Goal: Task Accomplishment & Management: Use online tool/utility

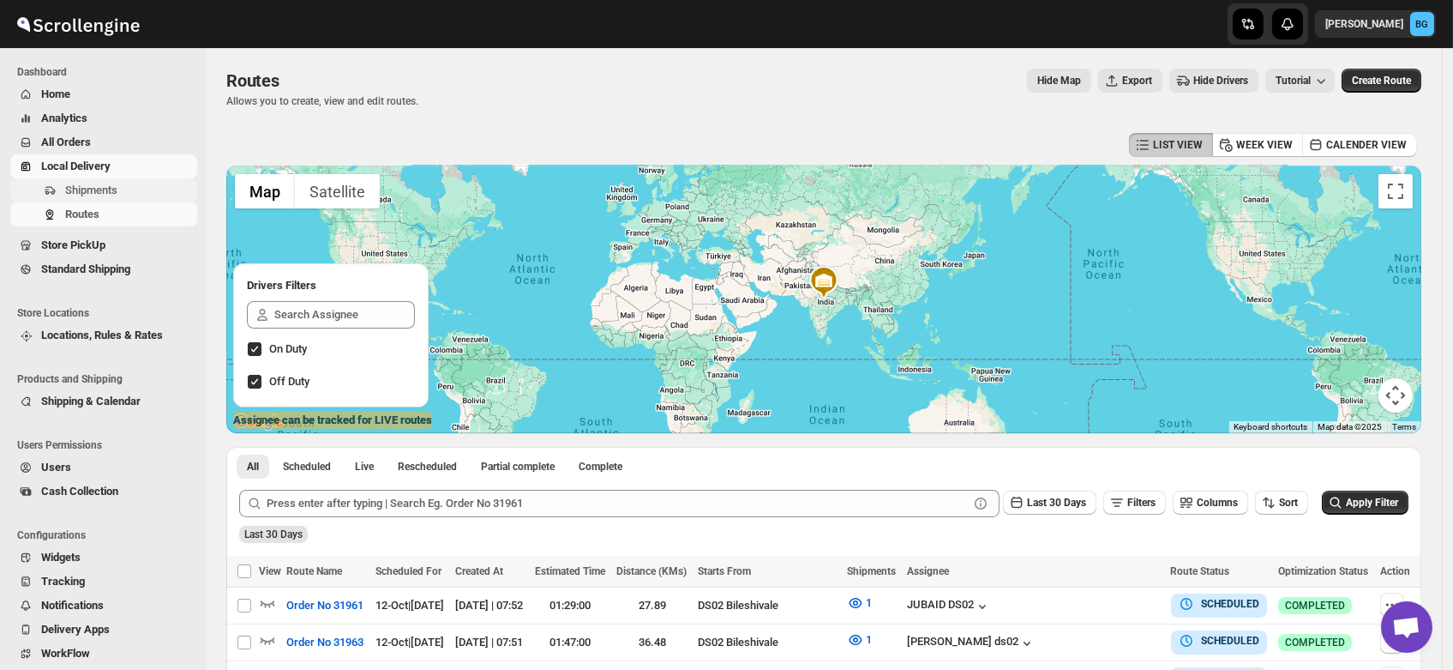
click at [82, 190] on span "Shipments" at bounding box center [91, 189] width 52 height 13
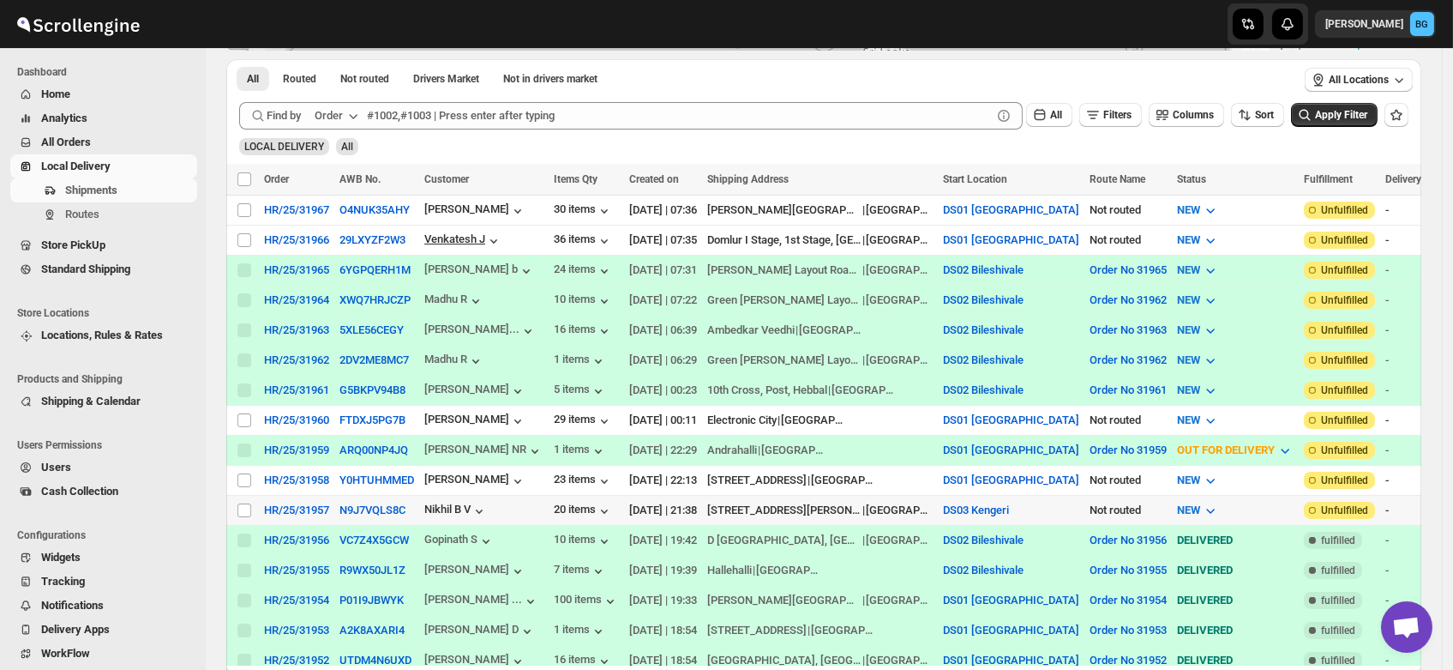
scroll to position [269, 0]
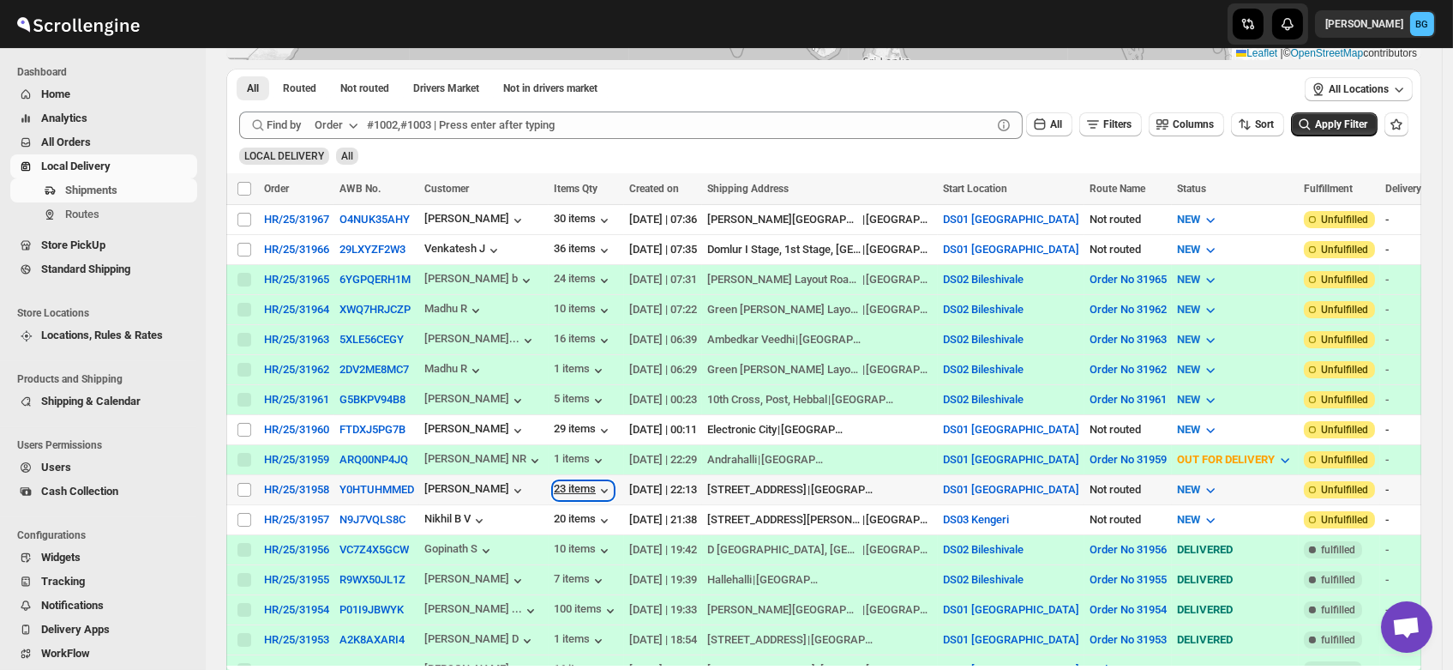
click at [580, 483] on div "23 items" at bounding box center [583, 490] width 59 height 17
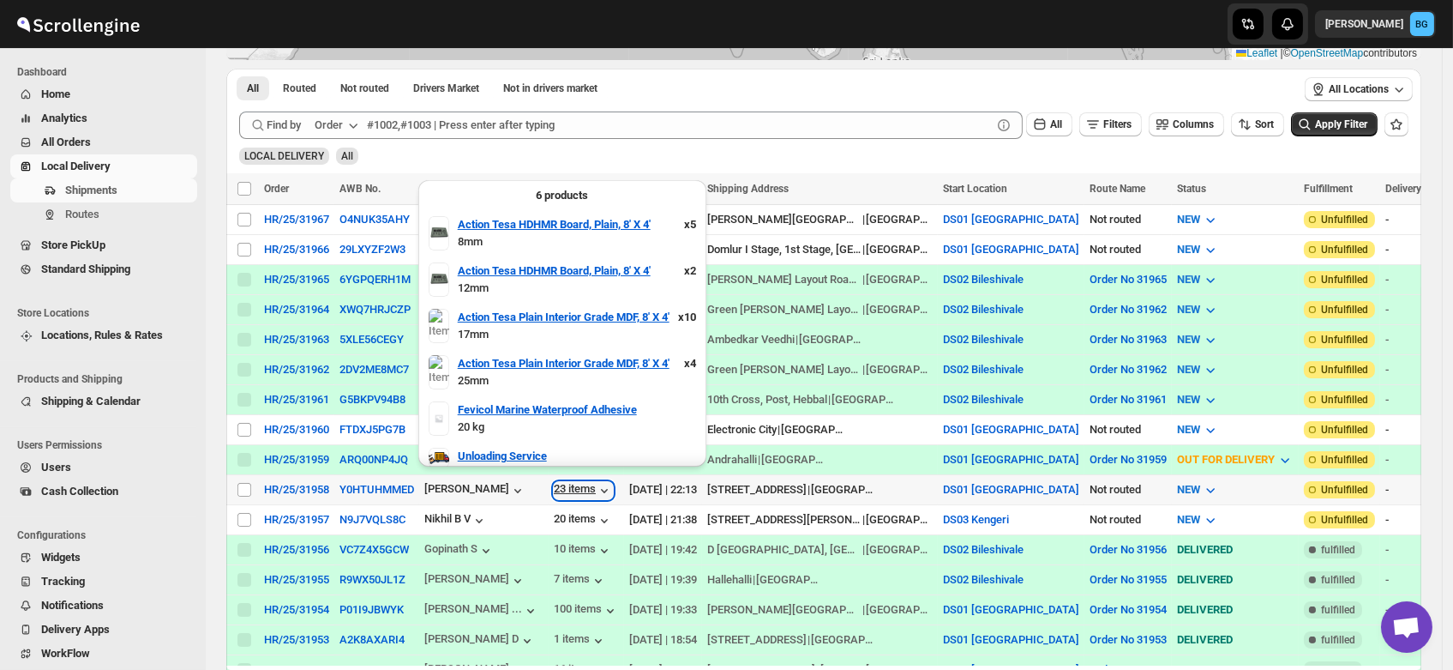
click at [580, 483] on div "23 items" at bounding box center [583, 490] width 59 height 17
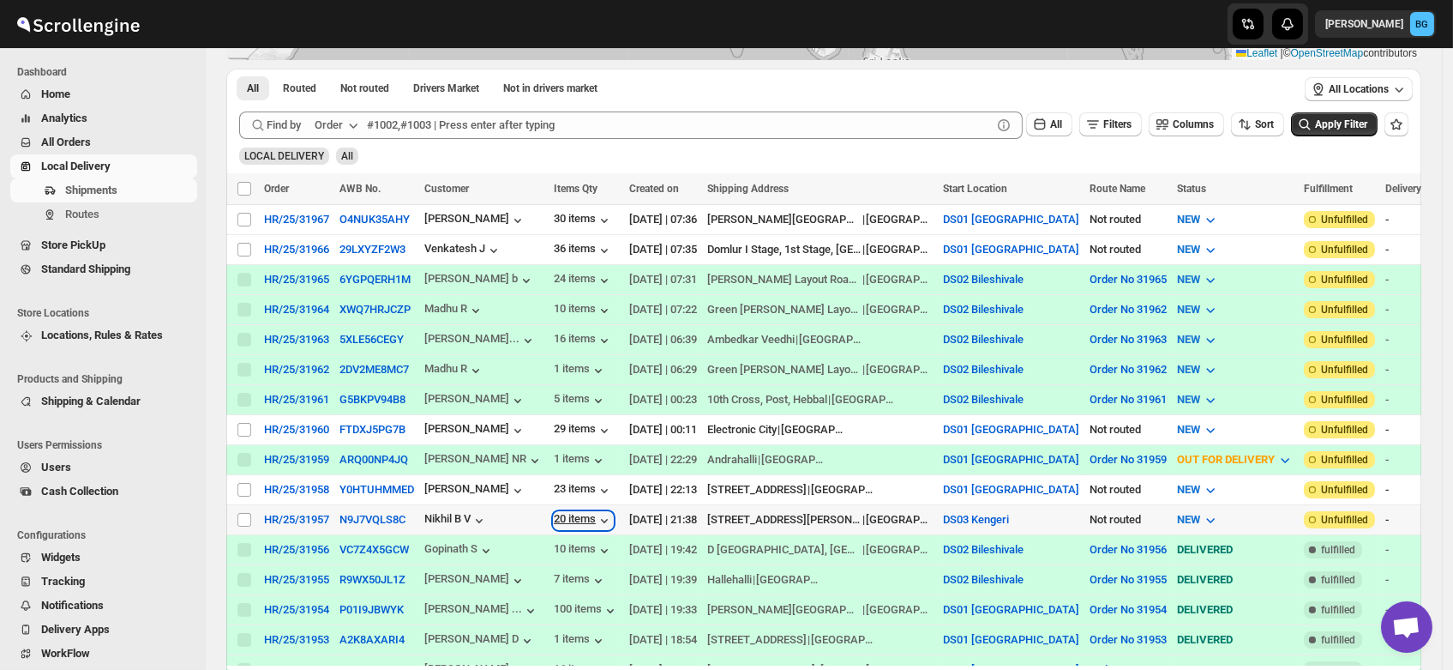
click at [586, 512] on div "20 items" at bounding box center [583, 520] width 59 height 17
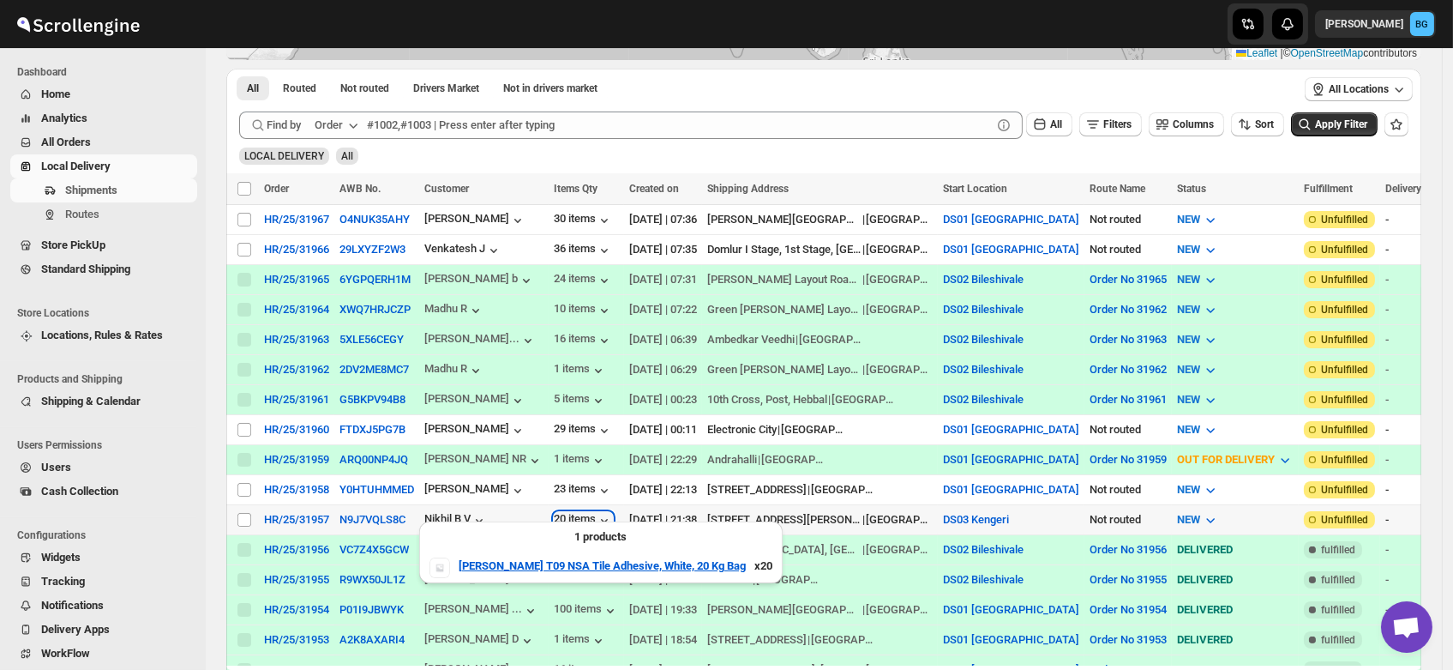
click at [586, 512] on div "20 items" at bounding box center [583, 520] width 59 height 17
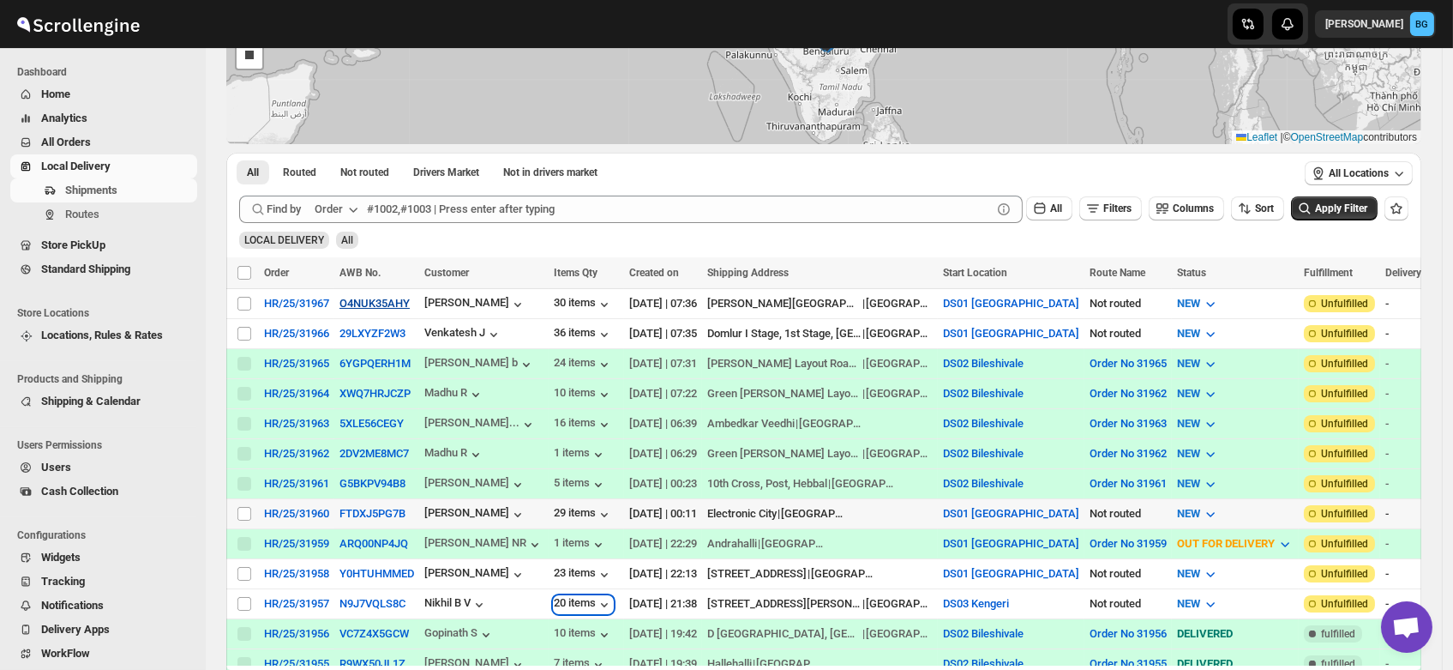
scroll to position [195, 0]
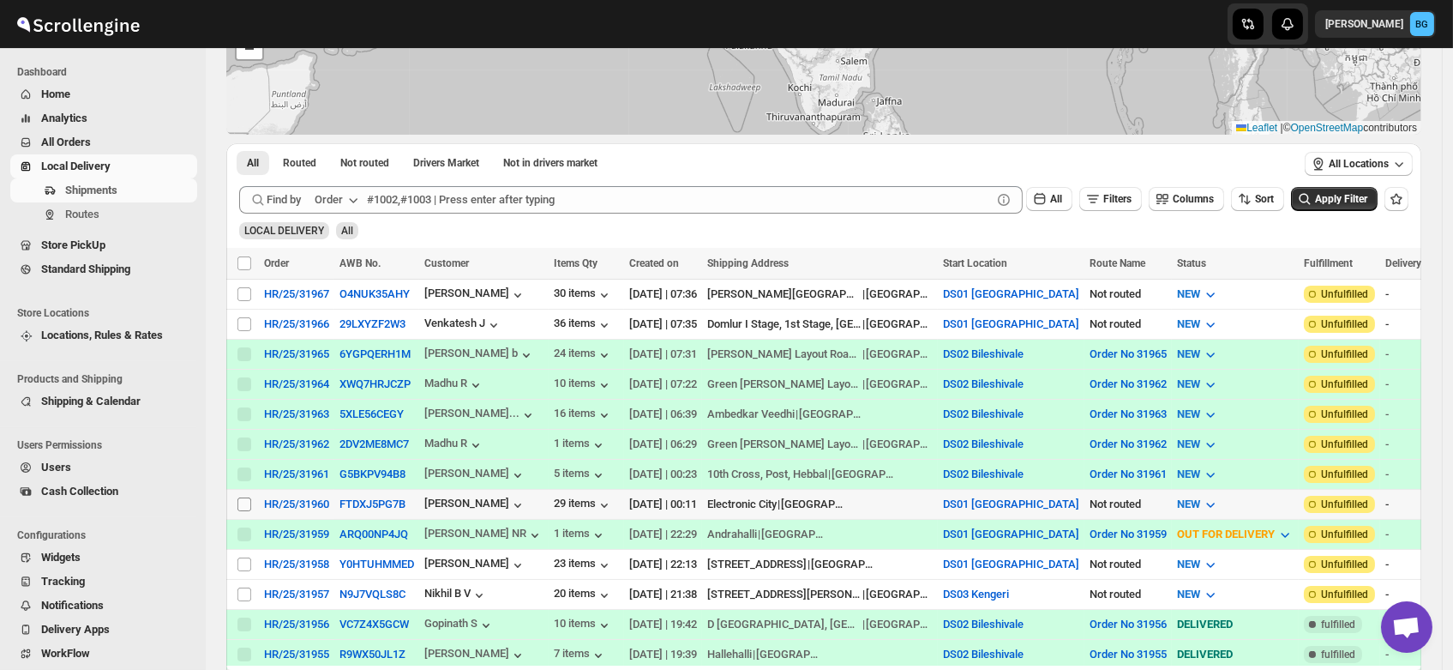
click at [247, 497] on input "Select shipment" at bounding box center [244, 504] width 14 height 14
checkbox input "true"
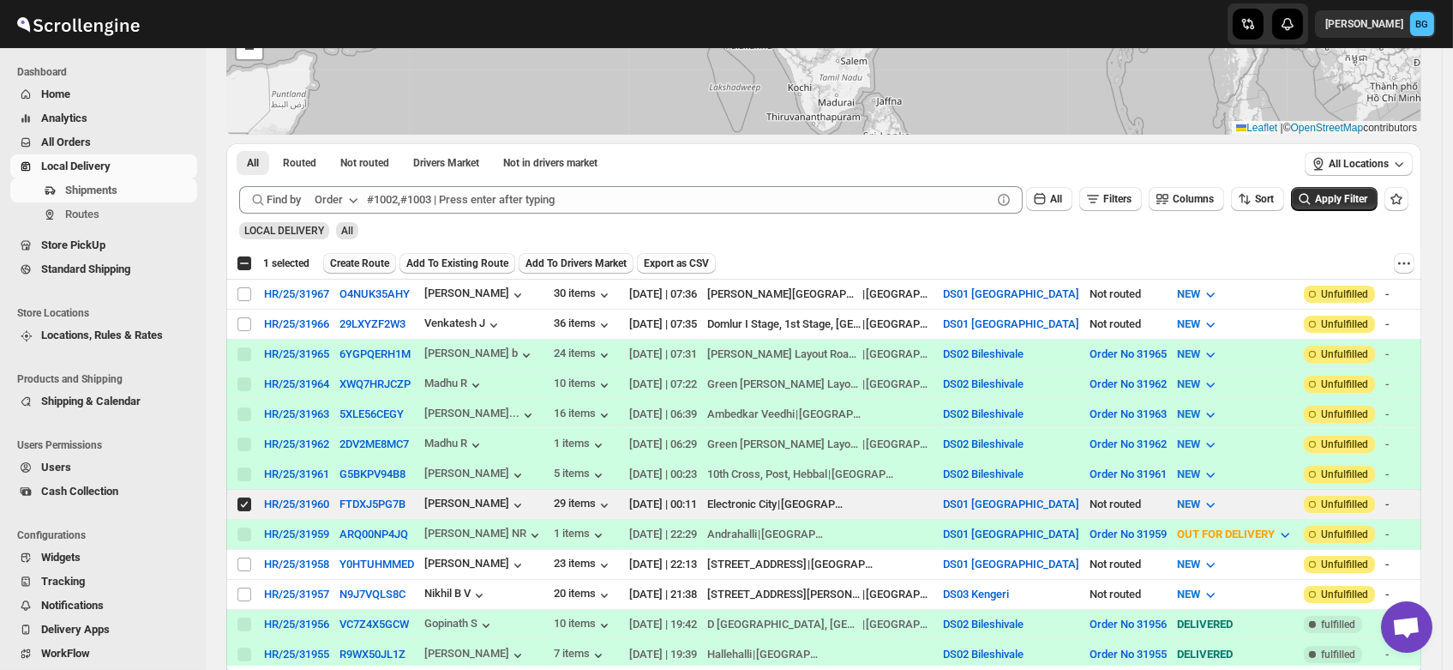
click at [347, 266] on span "Create Route" at bounding box center [359, 263] width 59 height 14
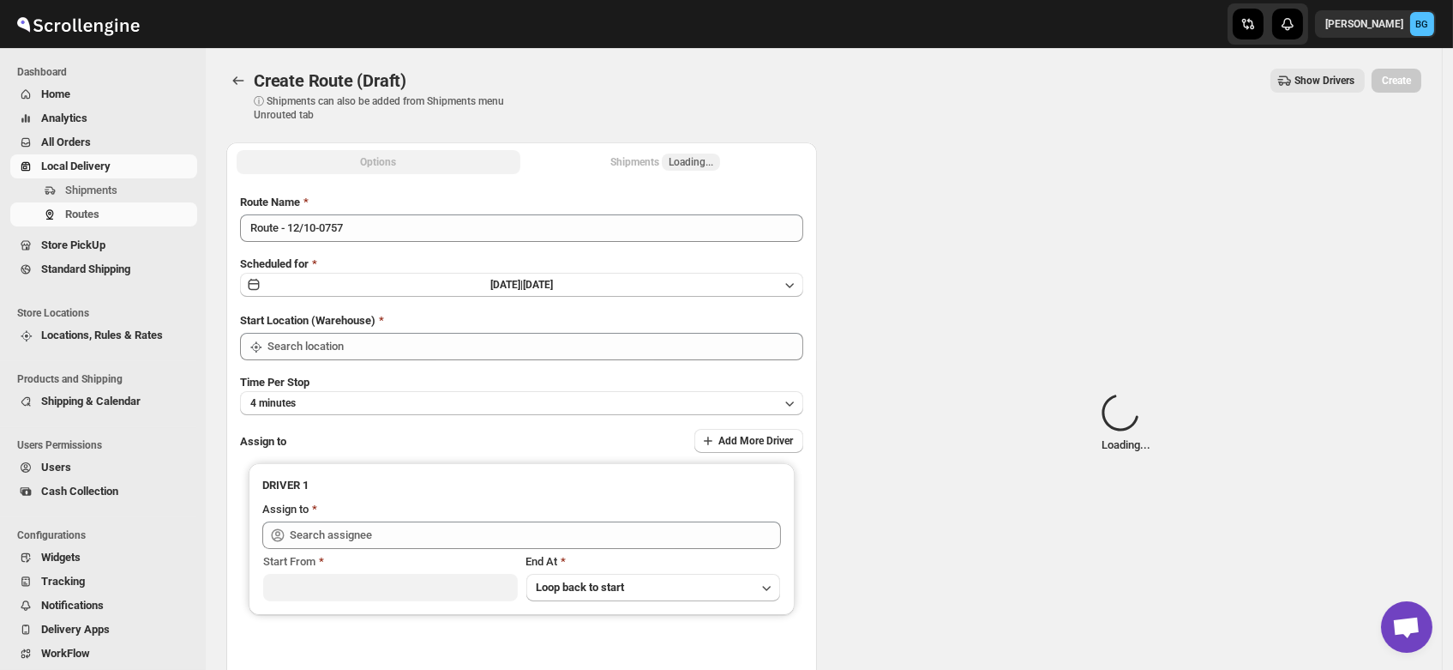
type input "DS01 [GEOGRAPHIC_DATA]"
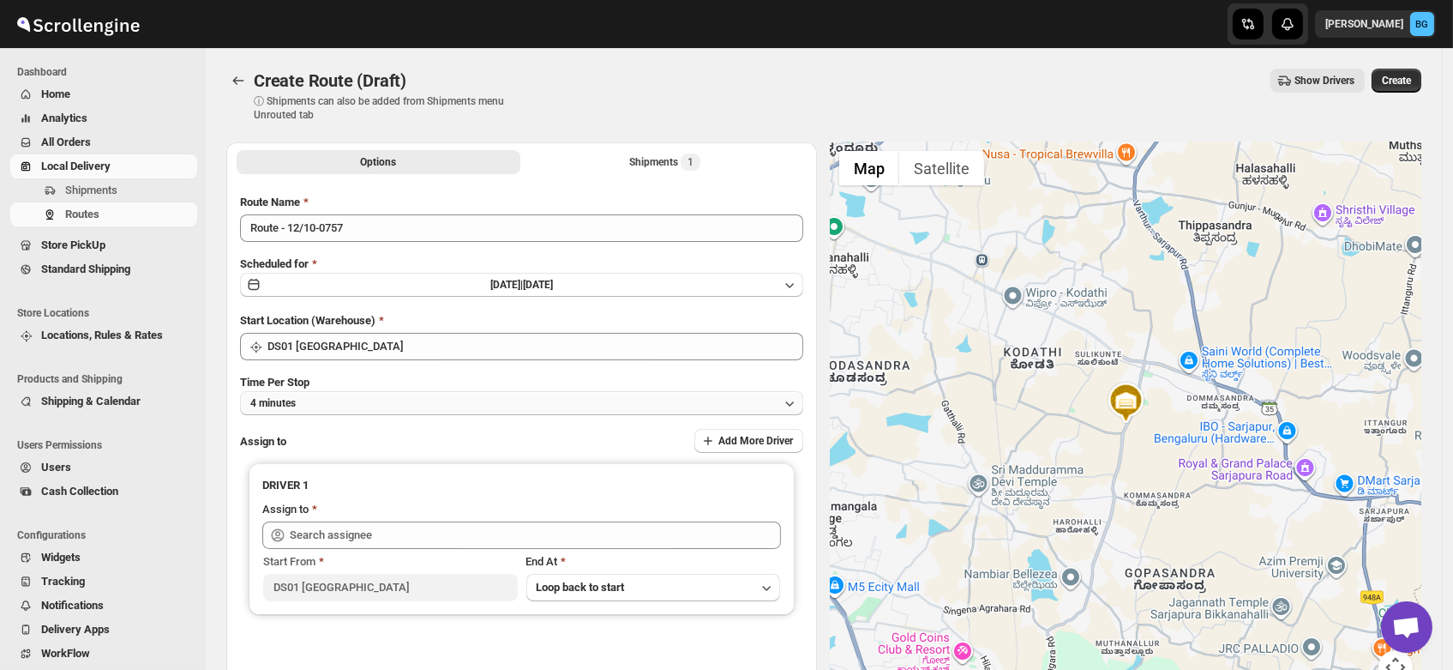
click at [317, 410] on button "4 minutes" at bounding box center [521, 403] width 563 height 24
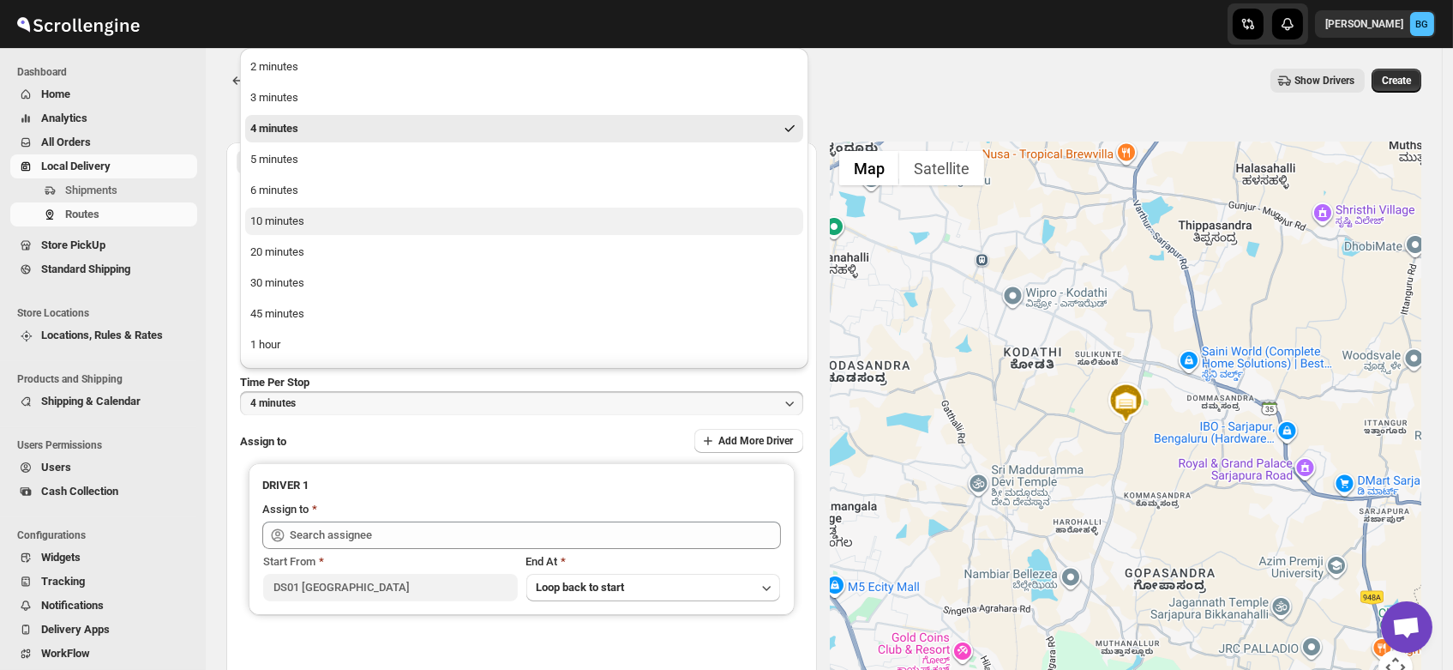
click at [287, 220] on div "10 minutes" at bounding box center [277, 221] width 54 height 17
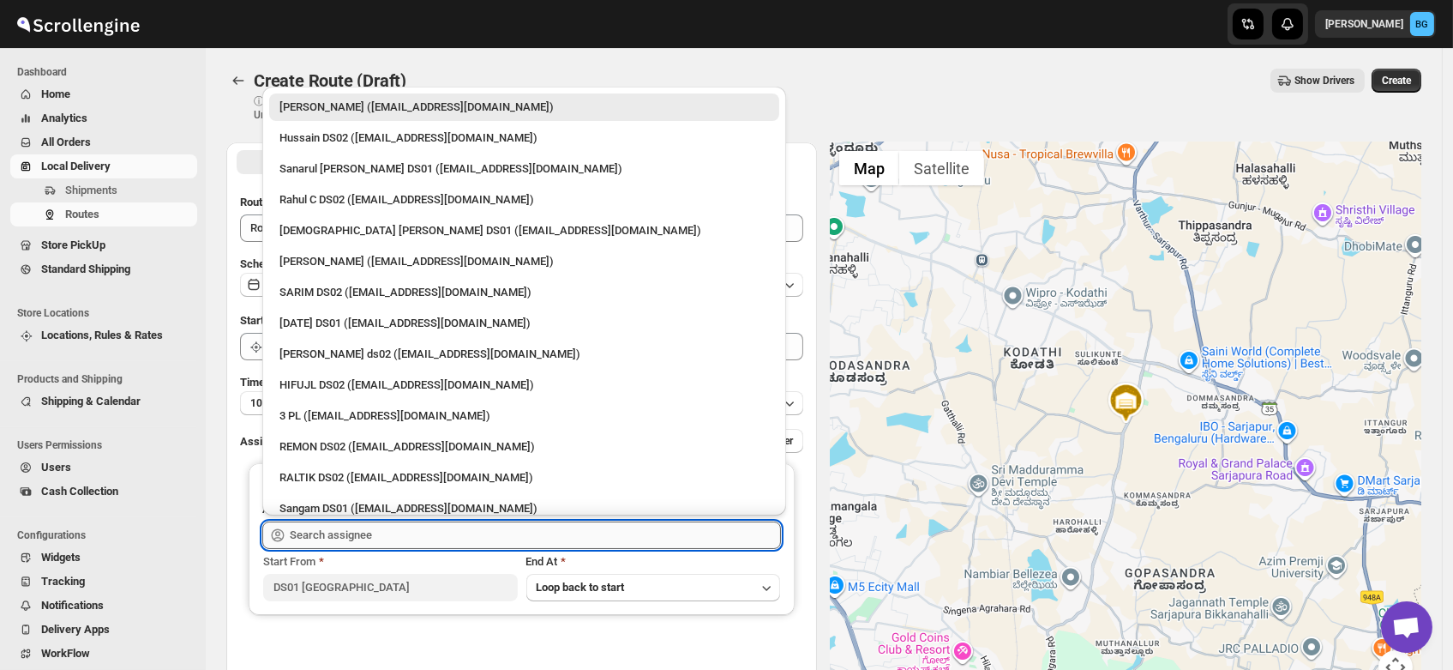
click at [309, 529] on input "text" at bounding box center [535, 534] width 491 height 27
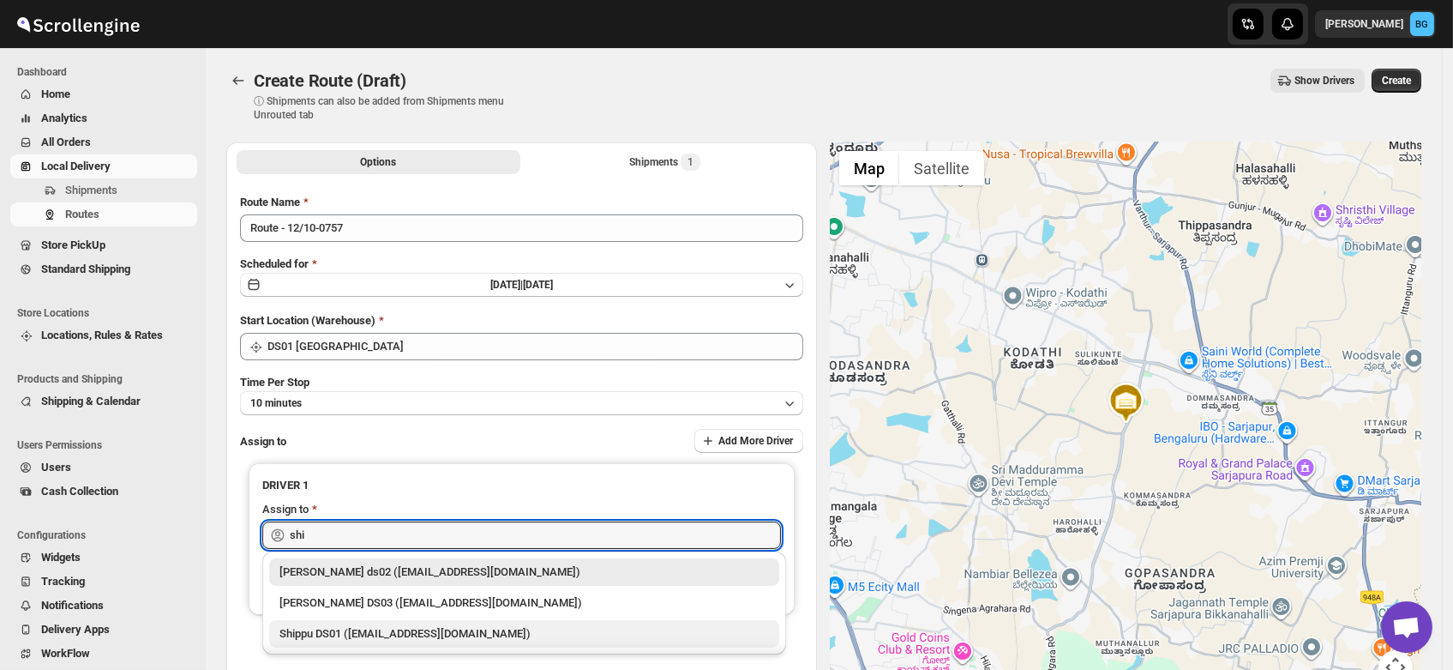
click at [337, 629] on div "Shippu DS01 ([EMAIL_ADDRESS][DOMAIN_NAME])" at bounding box center [524, 633] width 490 height 17
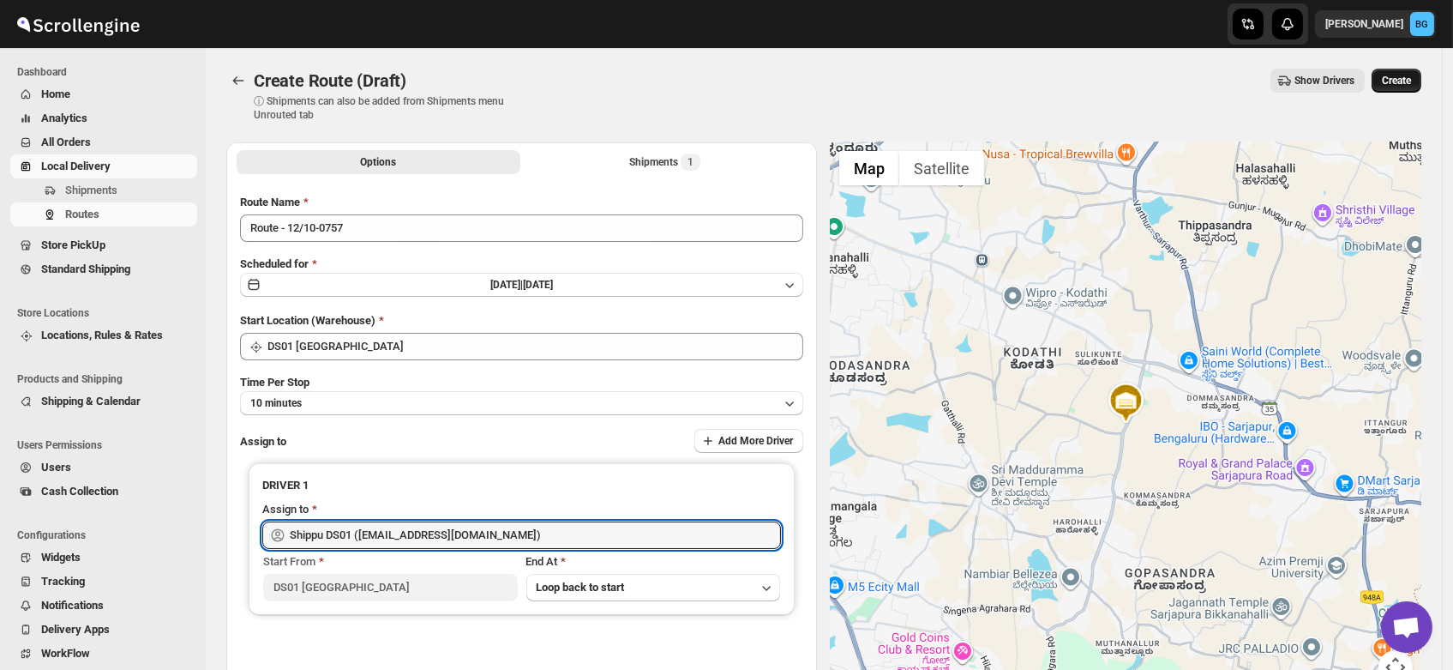
type input "Shippu DS01 ([EMAIL_ADDRESS][DOMAIN_NAME])"
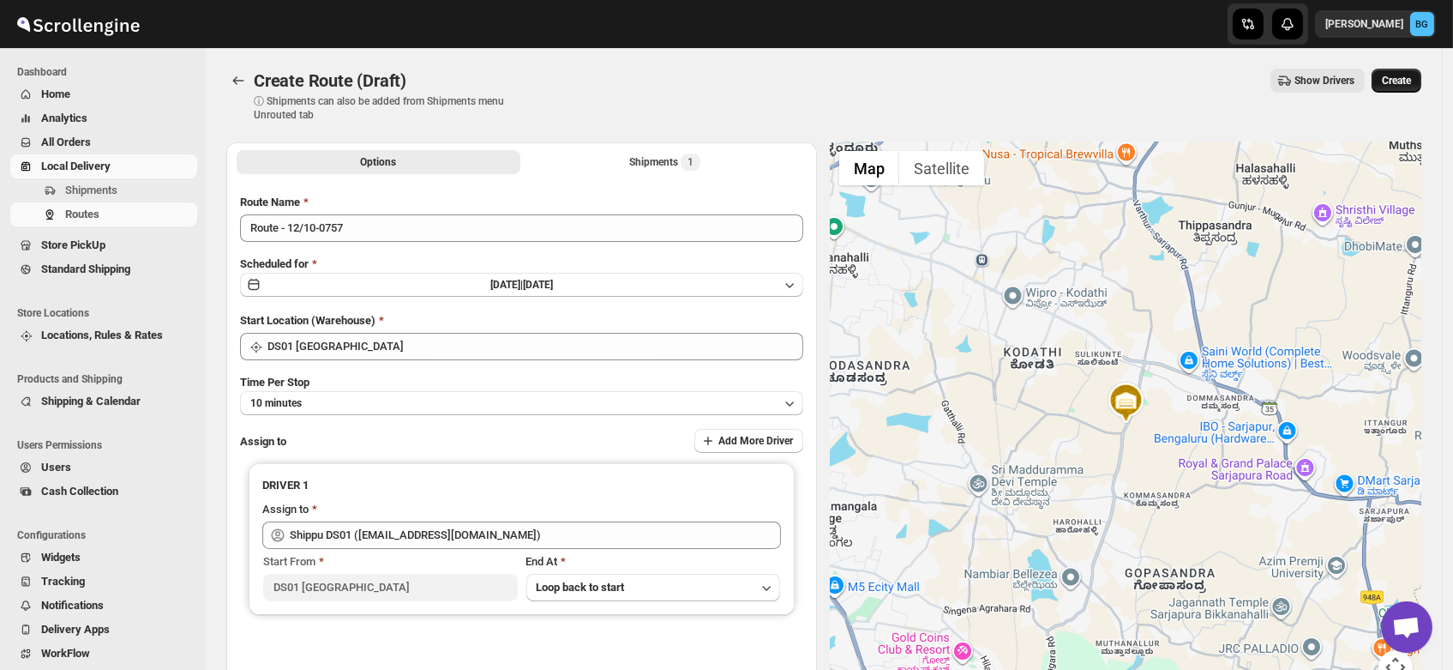
click at [1403, 87] on button "Create" at bounding box center [1397, 81] width 50 height 24
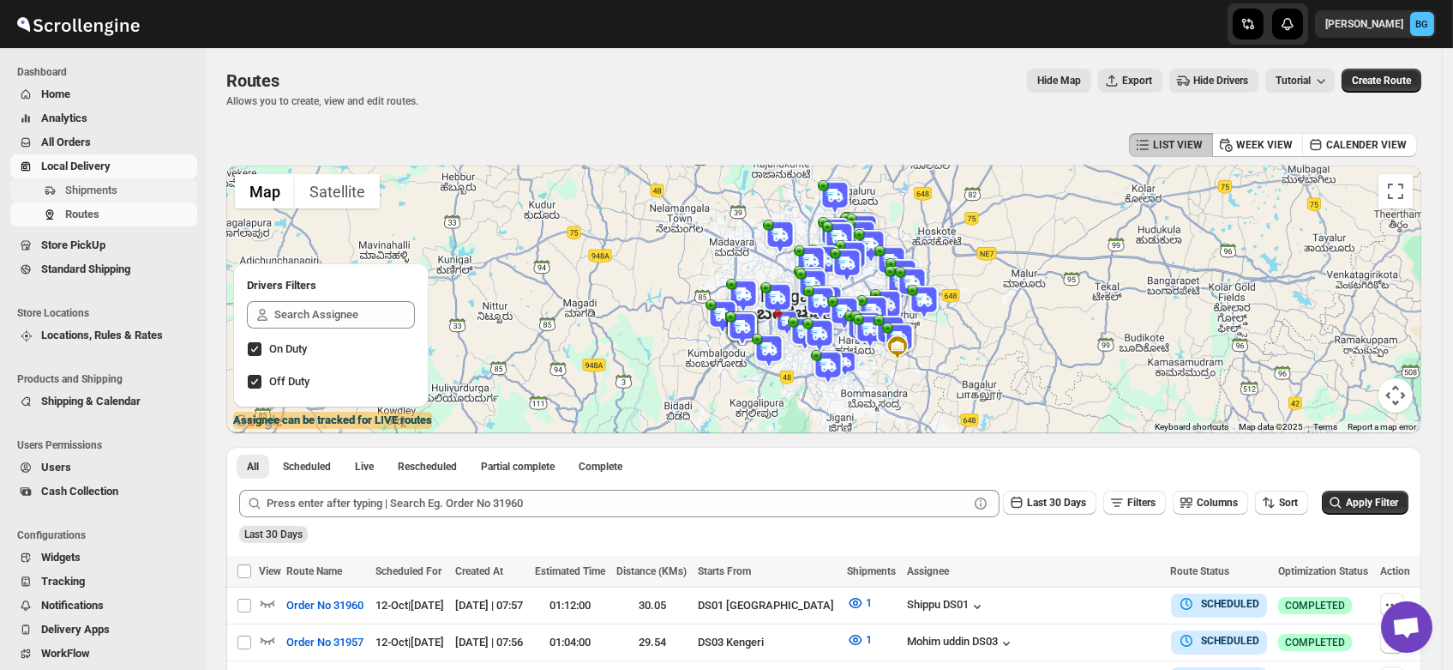
click at [89, 192] on span "Shipments" at bounding box center [91, 189] width 52 height 13
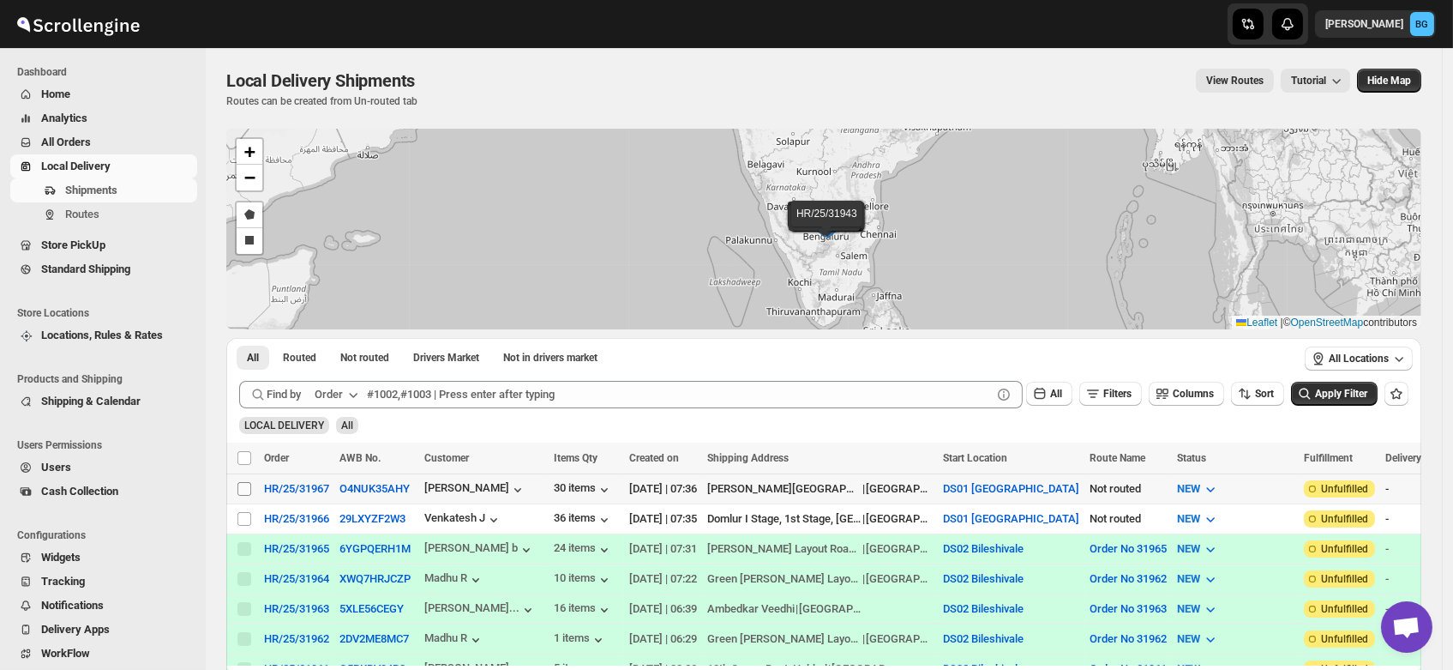
click at [242, 484] on input "Select shipment" at bounding box center [244, 489] width 14 height 14
checkbox input "true"
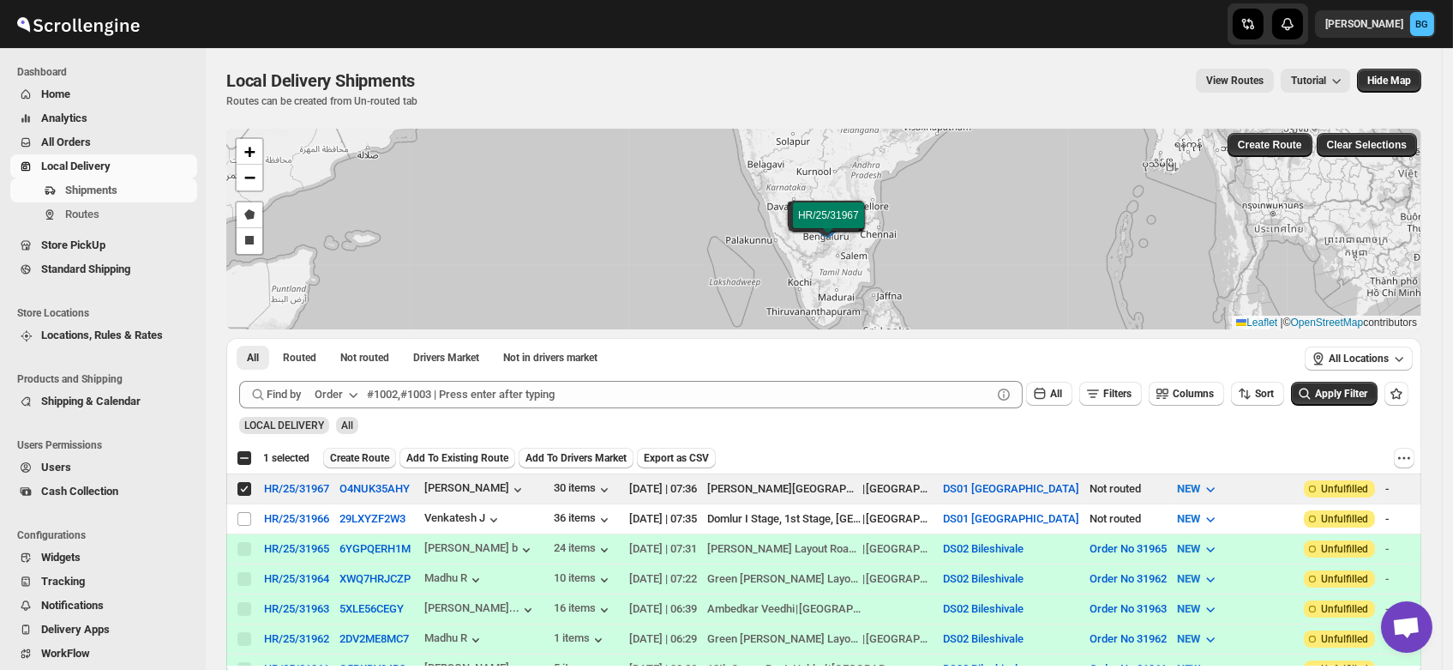
click at [370, 453] on span "Create Route" at bounding box center [359, 458] width 59 height 14
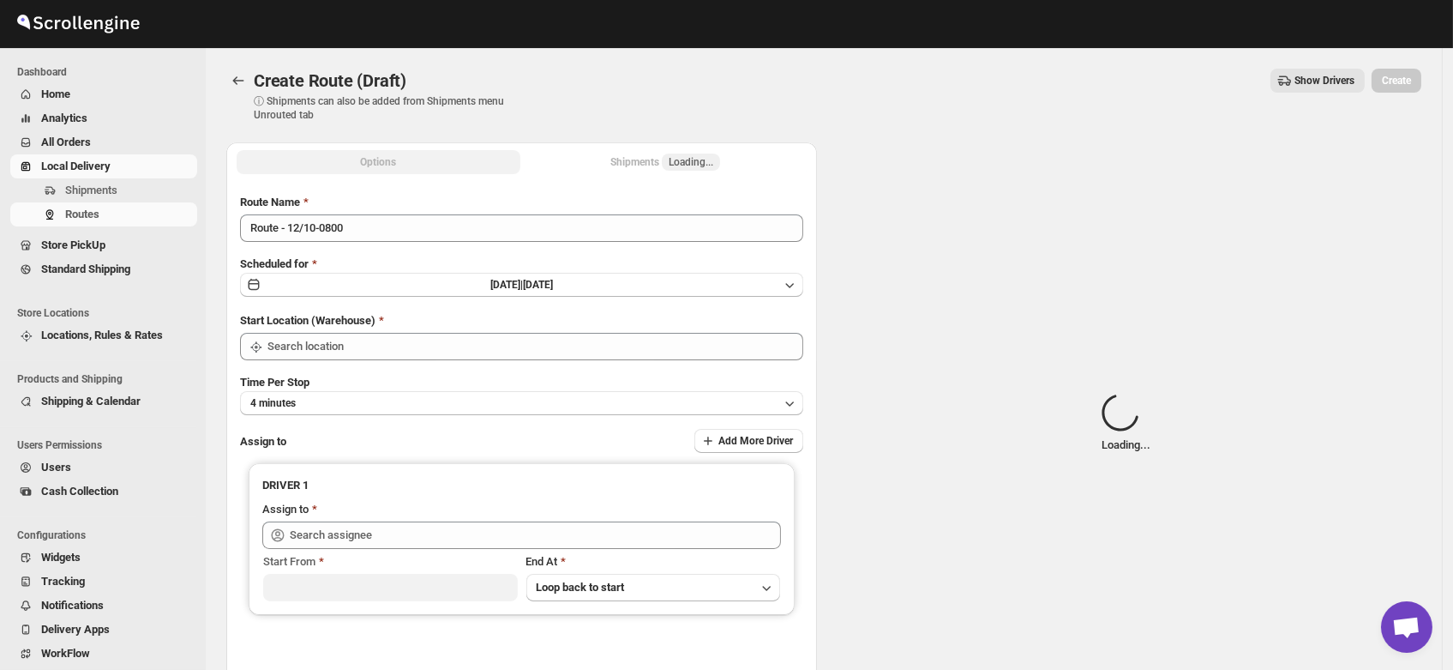
type input "DS01 [GEOGRAPHIC_DATA]"
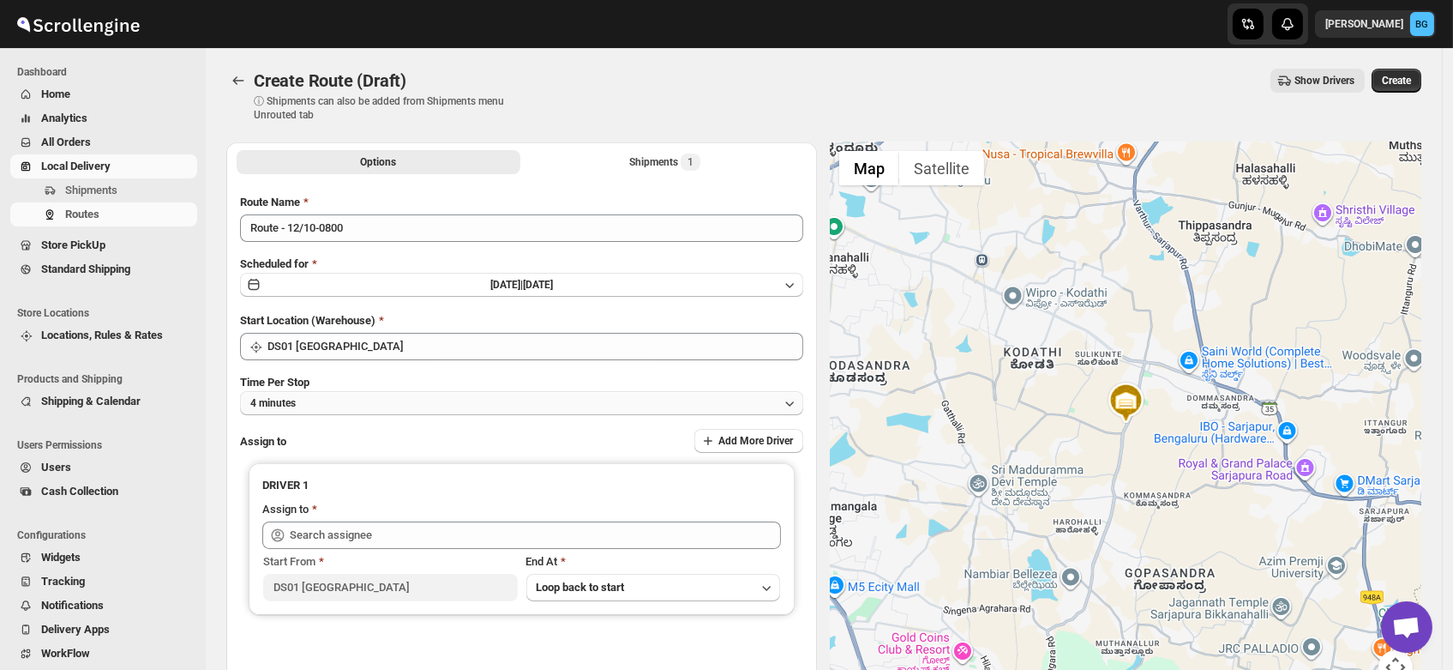
click at [316, 401] on button "4 minutes" at bounding box center [521, 403] width 563 height 24
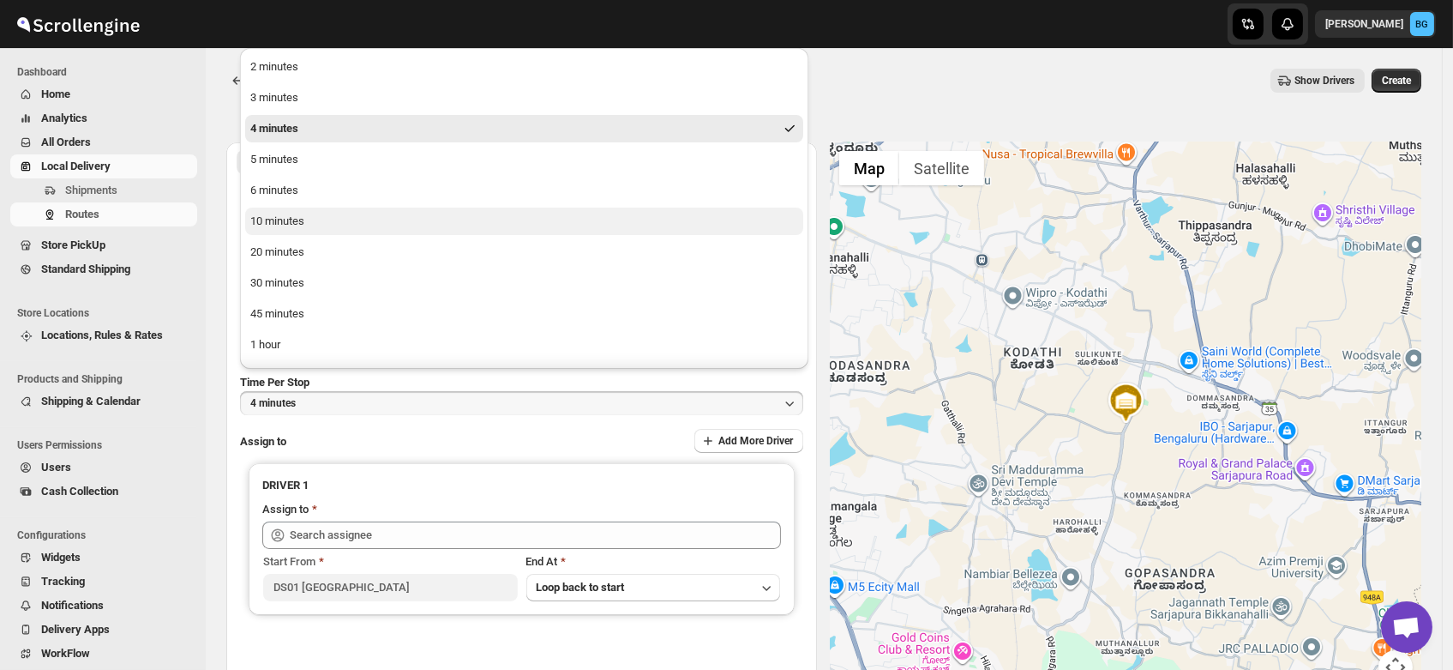
click at [282, 225] on div "10 minutes" at bounding box center [277, 221] width 54 height 17
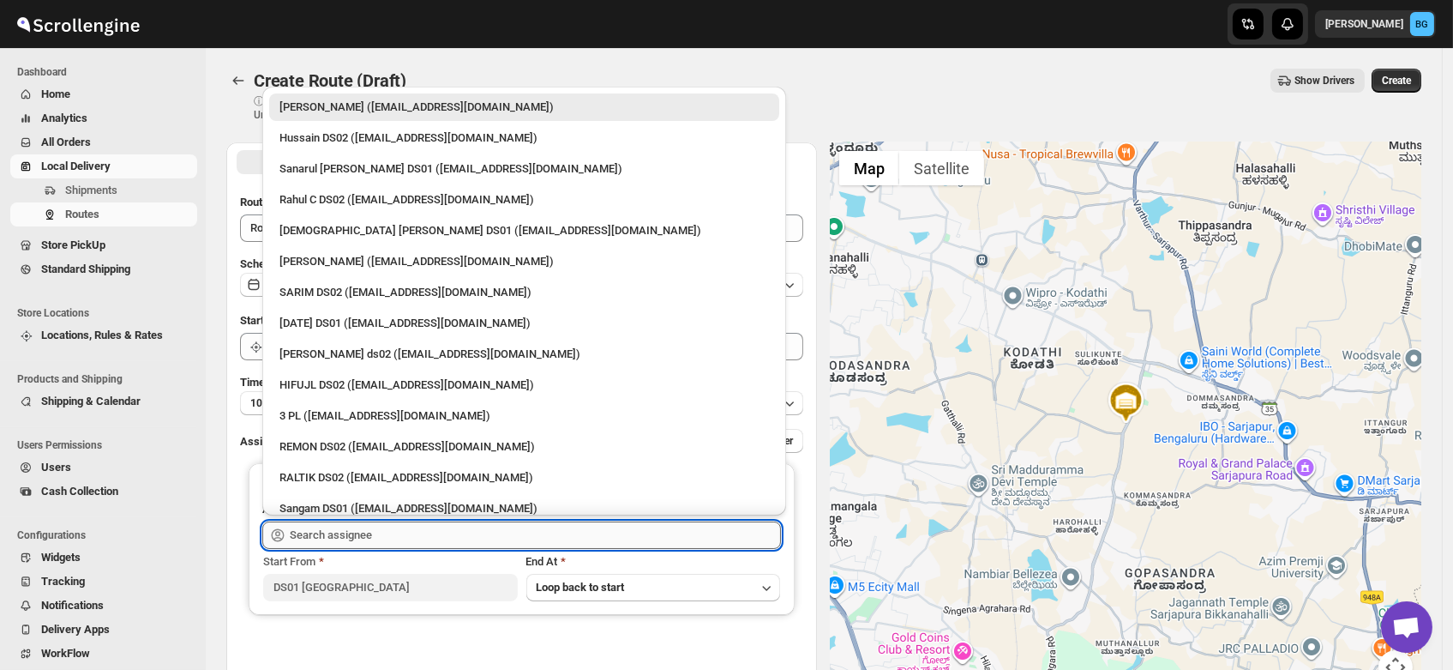
click at [321, 533] on input "text" at bounding box center [535, 534] width 491 height 27
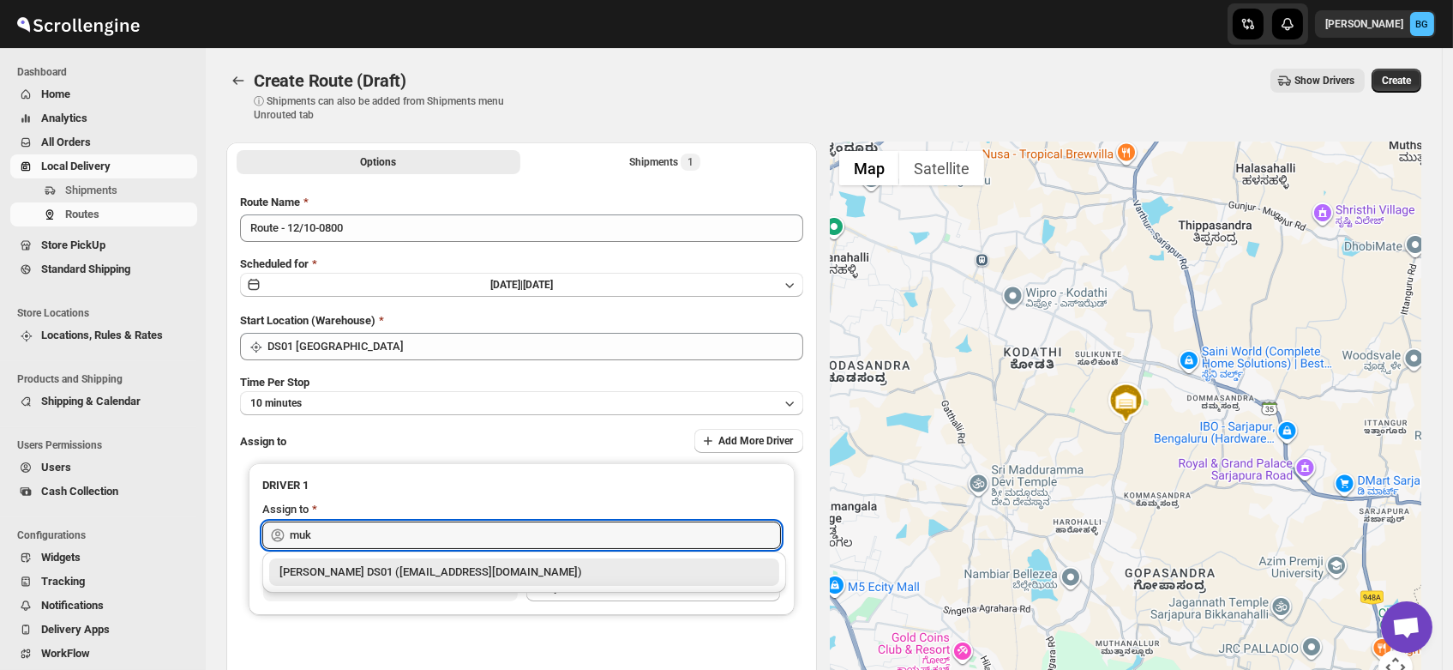
click at [328, 568] on div "[PERSON_NAME] DS01 ([EMAIL_ADDRESS][DOMAIN_NAME])" at bounding box center [524, 571] width 490 height 17
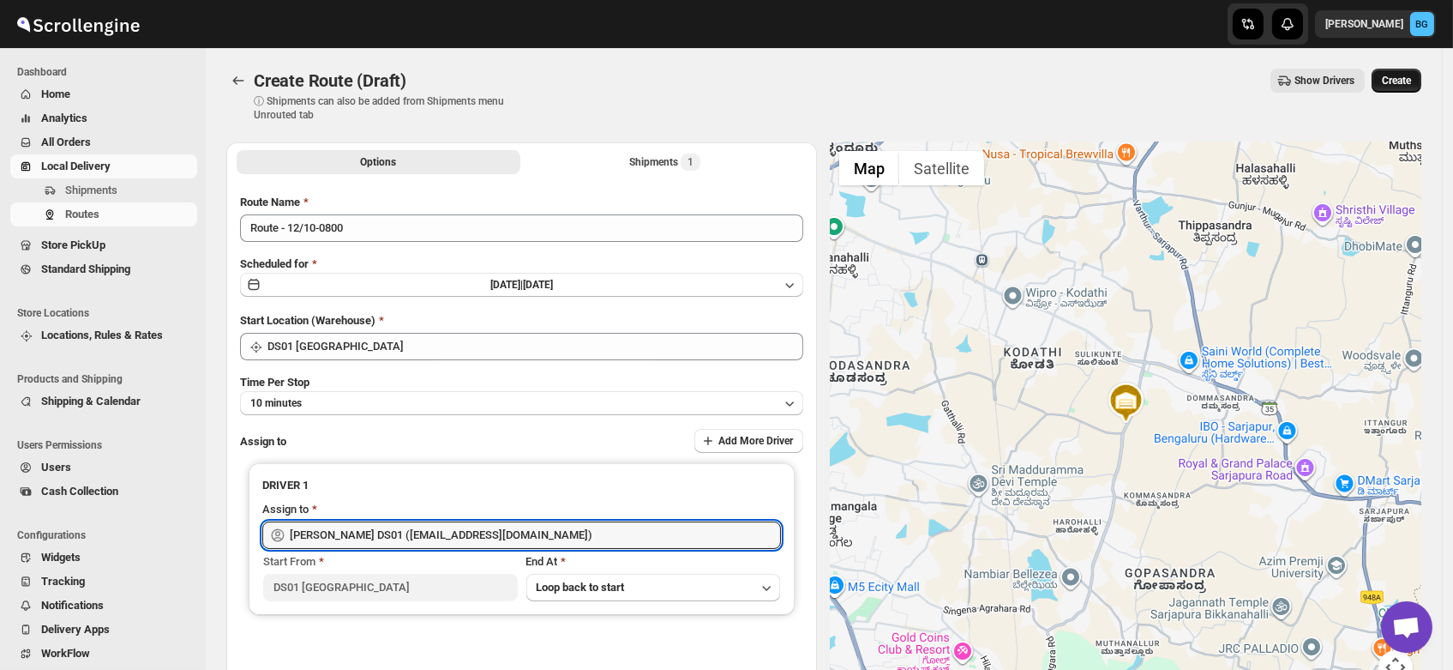
type input "[PERSON_NAME] DS01 ([EMAIL_ADDRESS][DOMAIN_NAME])"
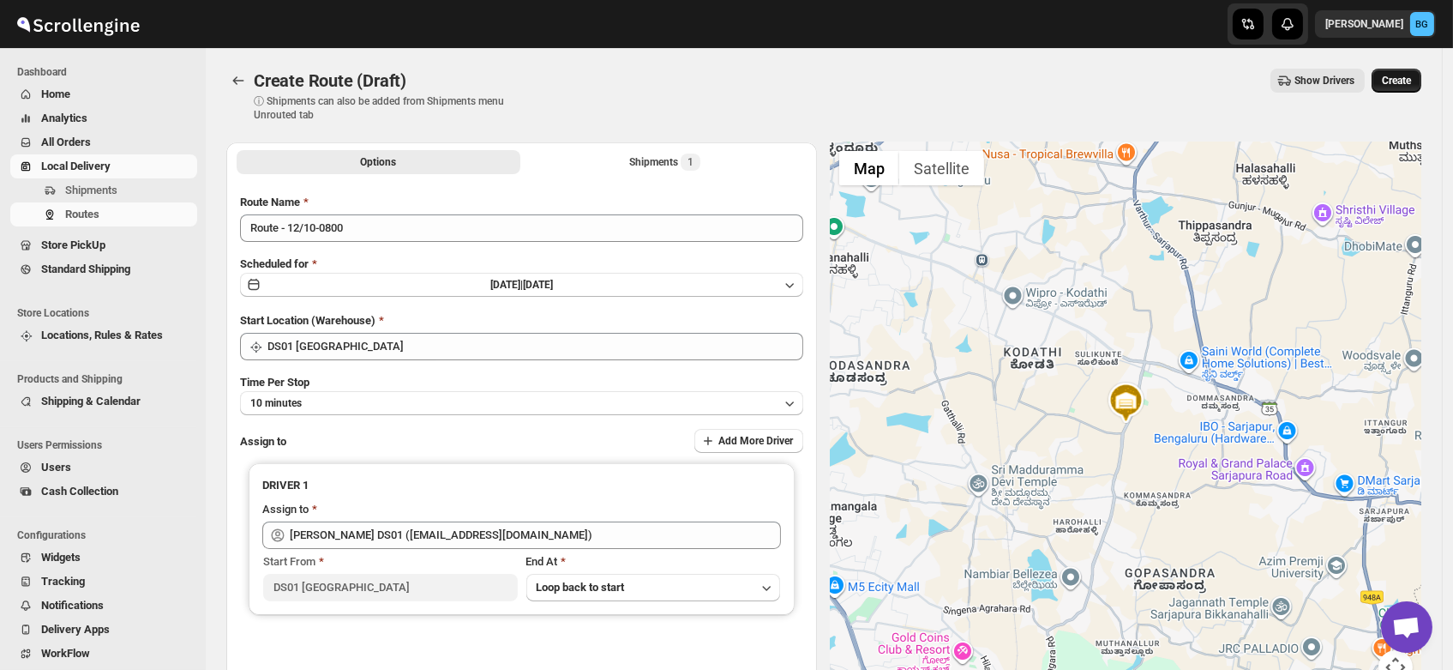
click at [1411, 81] on span "Create" at bounding box center [1396, 81] width 29 height 14
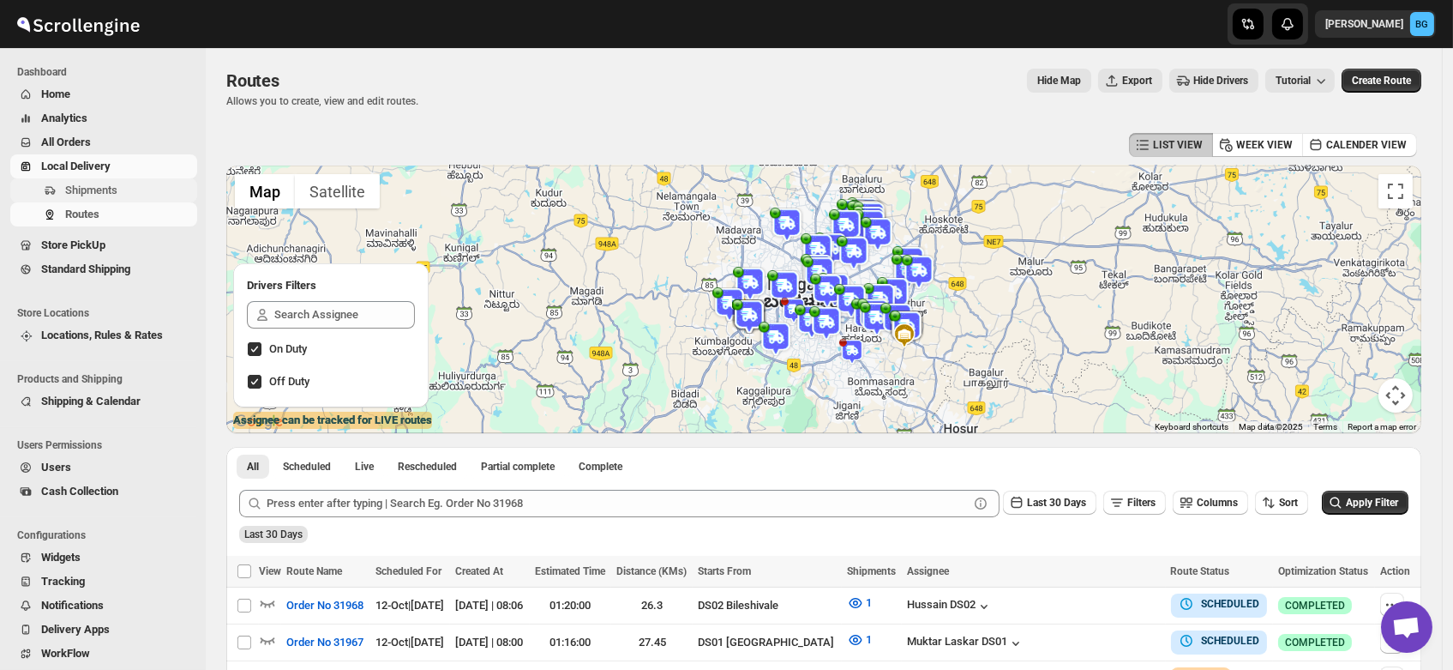
click at [82, 196] on span "Shipments" at bounding box center [91, 189] width 52 height 13
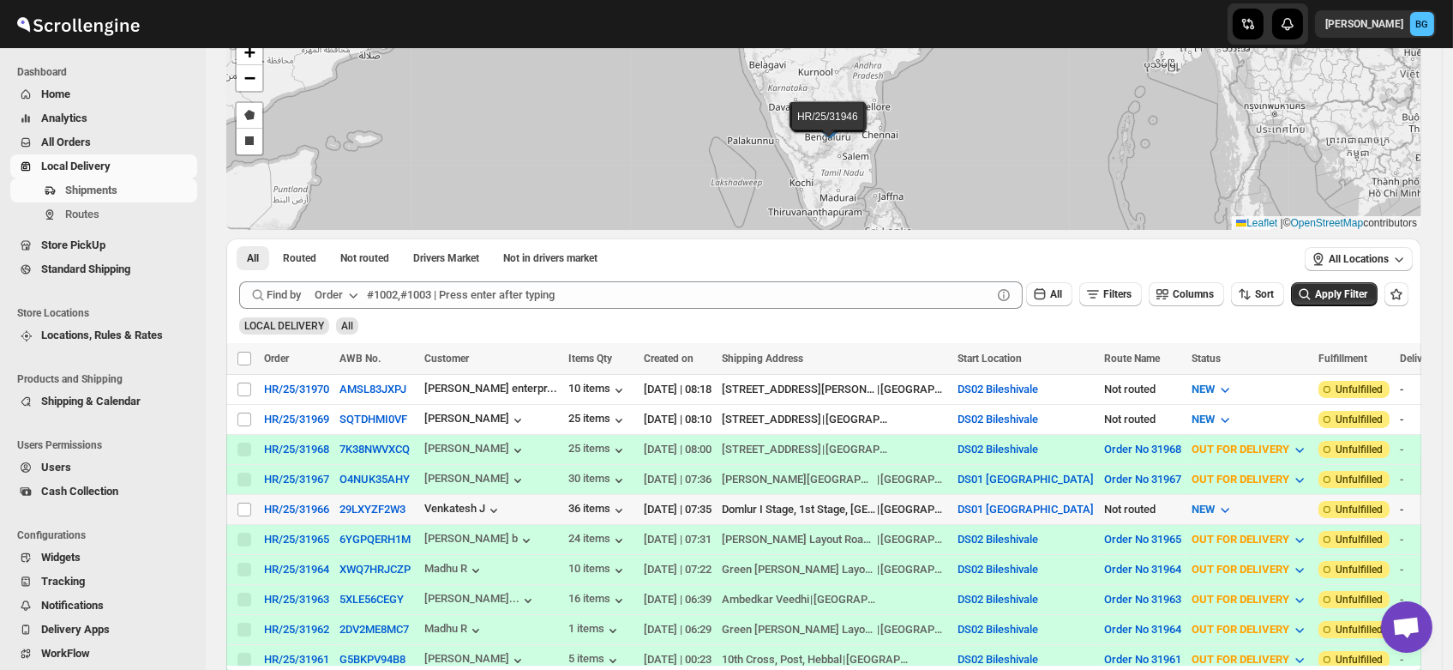
scroll to position [126, 0]
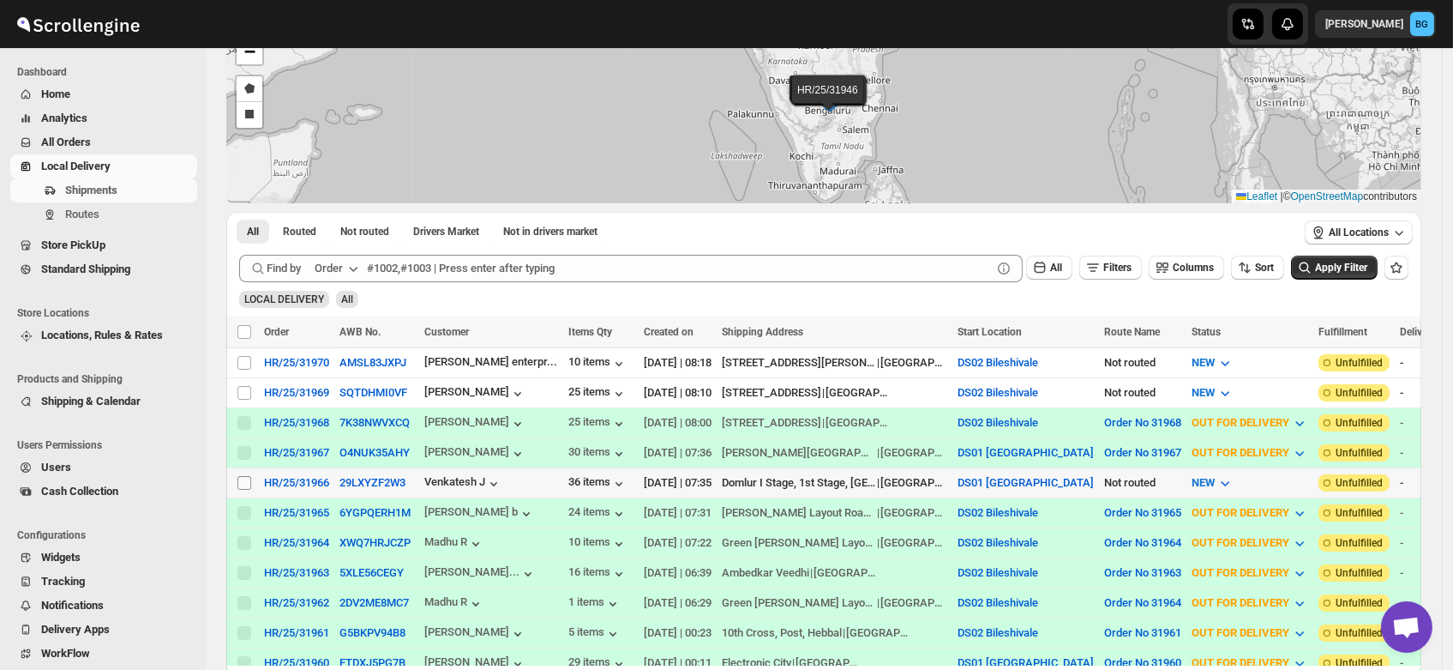
click at [243, 479] on input "Select shipment" at bounding box center [244, 483] width 14 height 14
checkbox input "true"
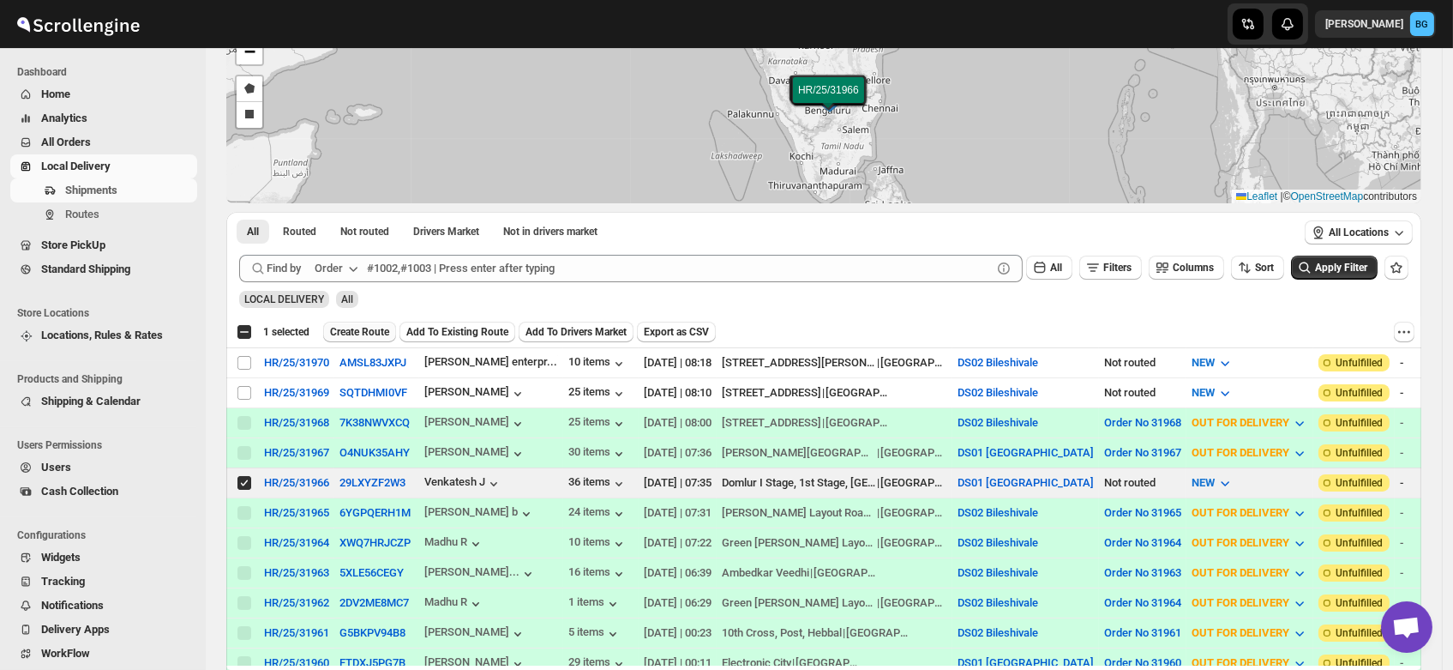
click at [360, 332] on span "Create Route" at bounding box center [359, 332] width 59 height 14
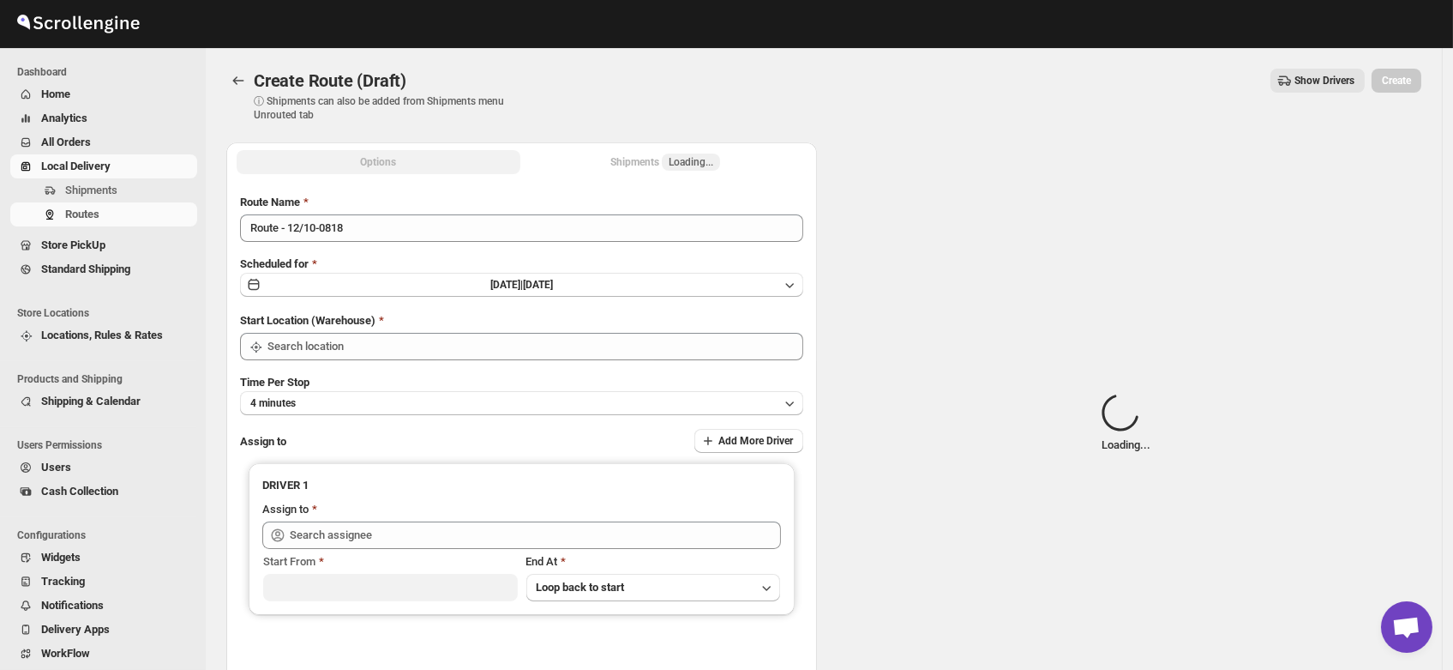
type input "DS01 [GEOGRAPHIC_DATA]"
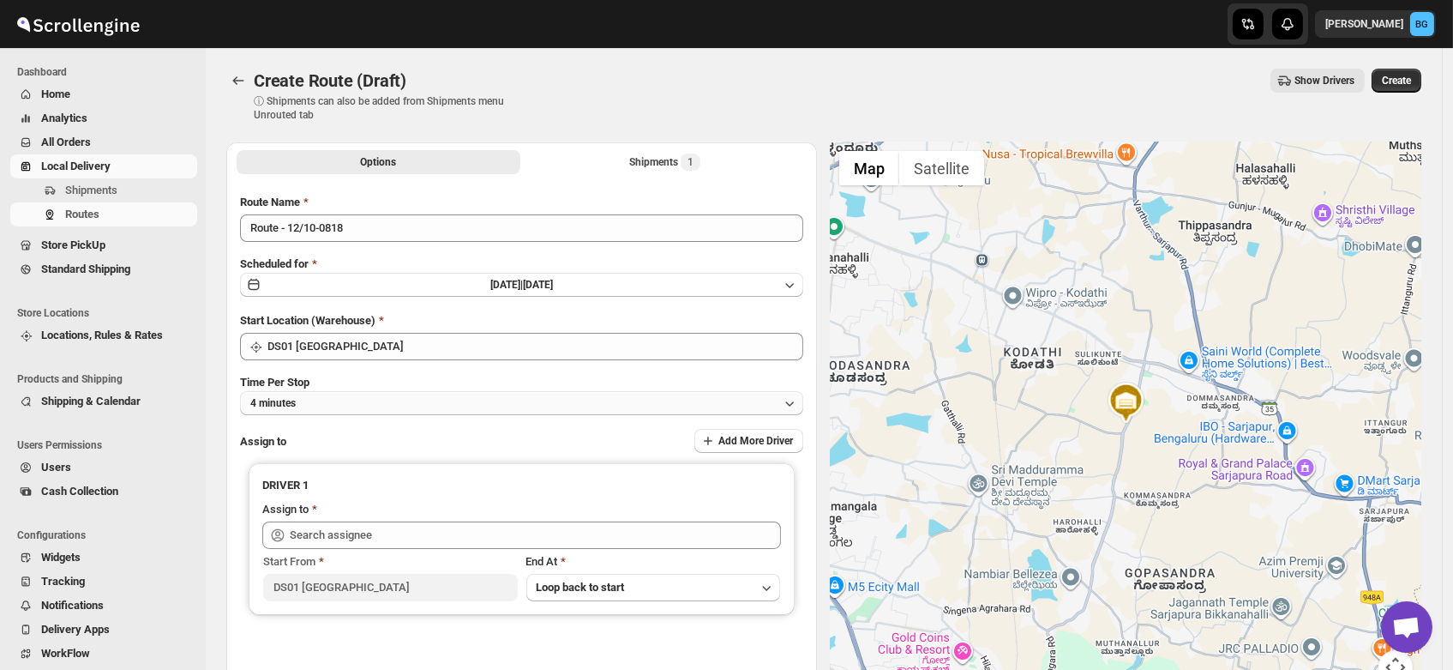
click at [310, 403] on button "4 minutes" at bounding box center [521, 403] width 563 height 24
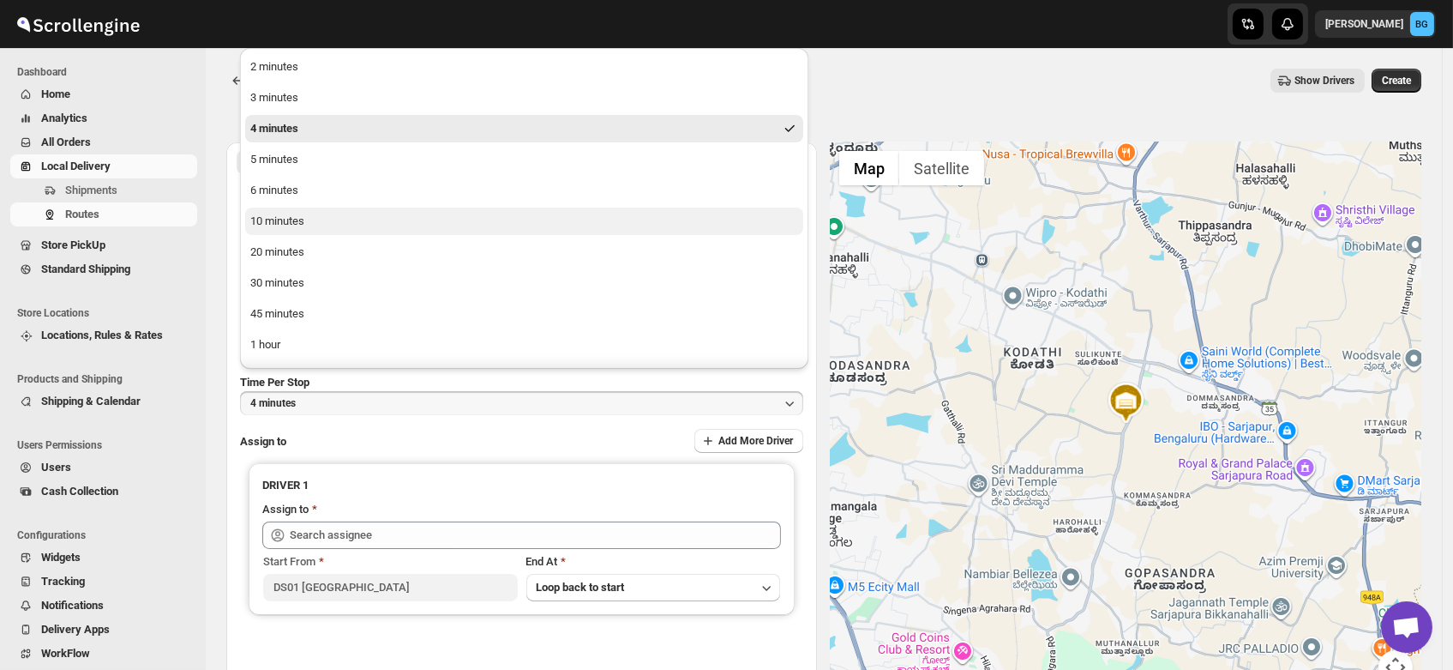
click at [287, 216] on div "10 minutes" at bounding box center [277, 221] width 54 height 17
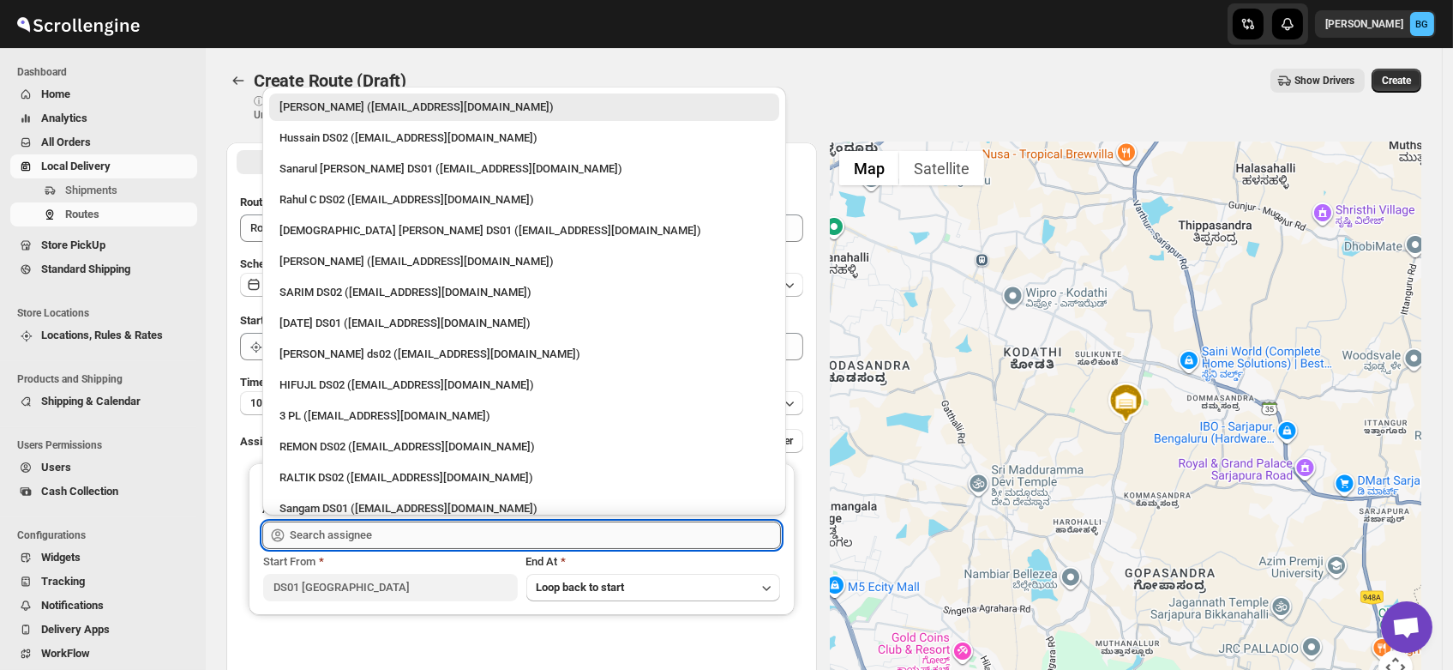
click at [308, 536] on input "text" at bounding box center [535, 534] width 491 height 27
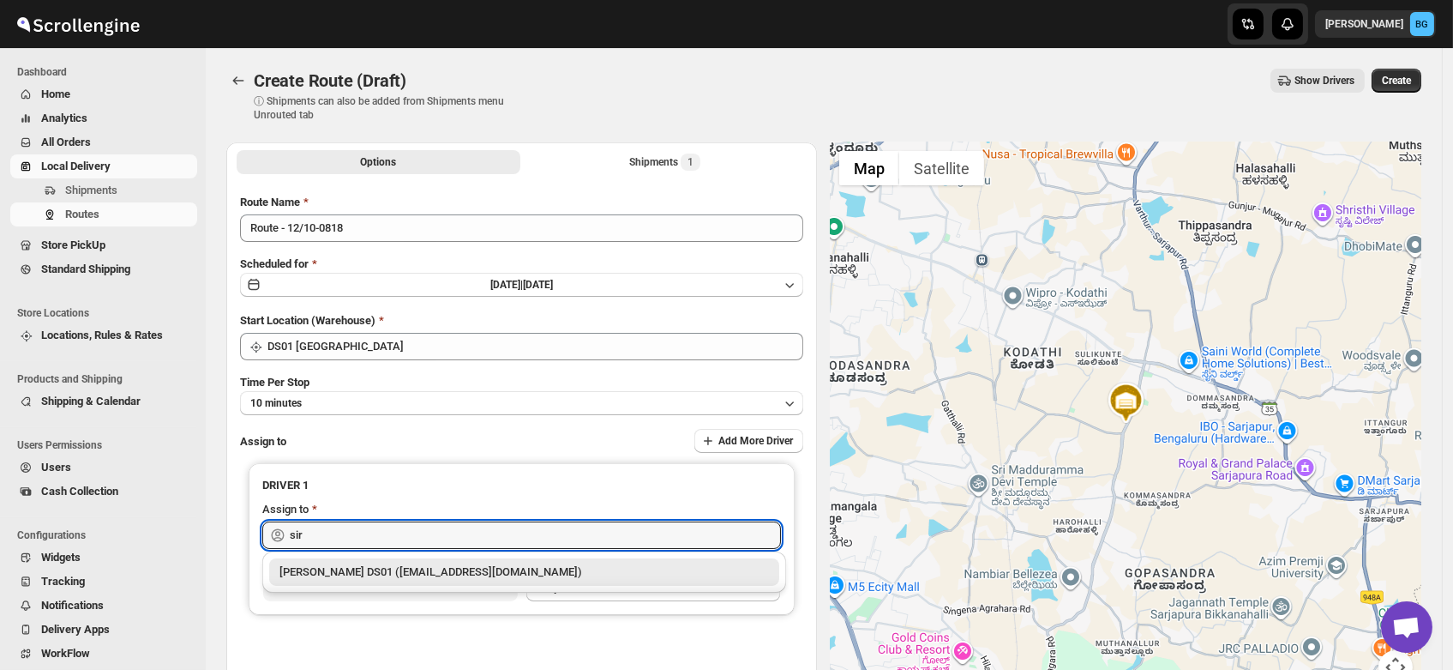
click at [336, 571] on div "[PERSON_NAME] DS01 ([EMAIL_ADDRESS][DOMAIN_NAME])" at bounding box center [524, 571] width 490 height 17
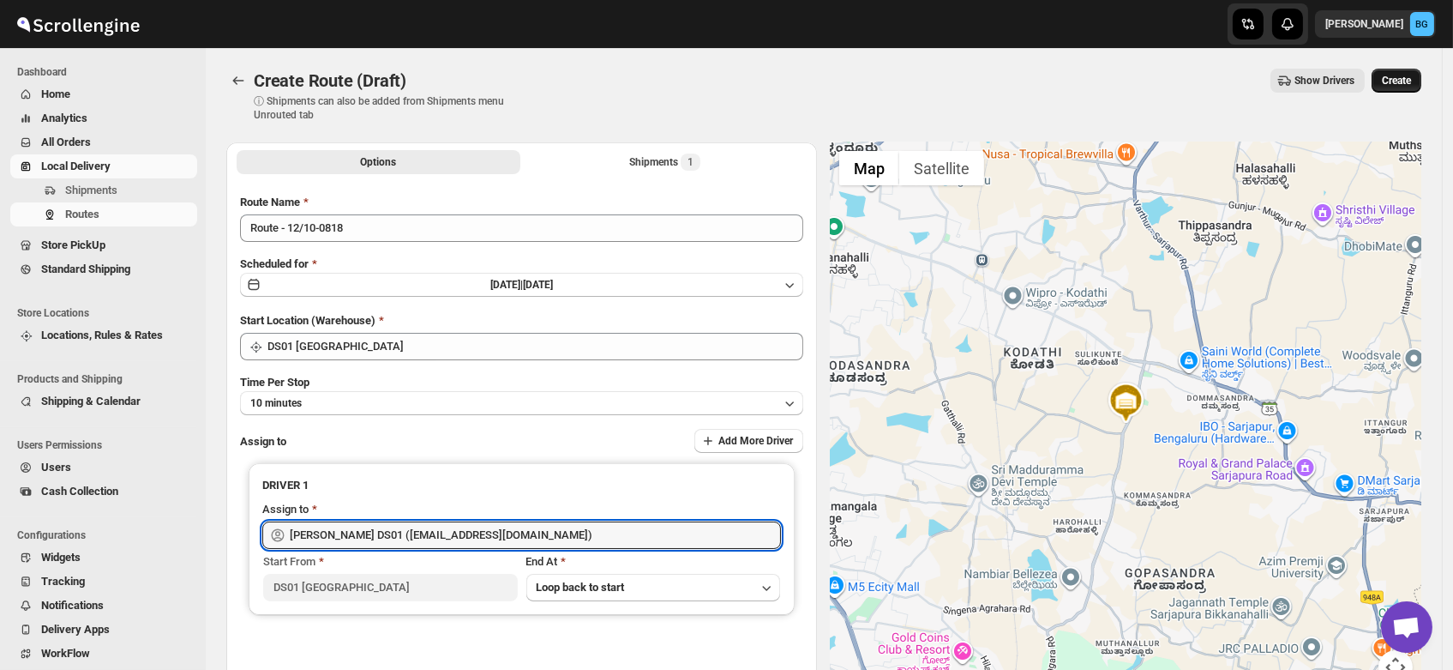
type input "[PERSON_NAME] DS01 ([EMAIL_ADDRESS][DOMAIN_NAME])"
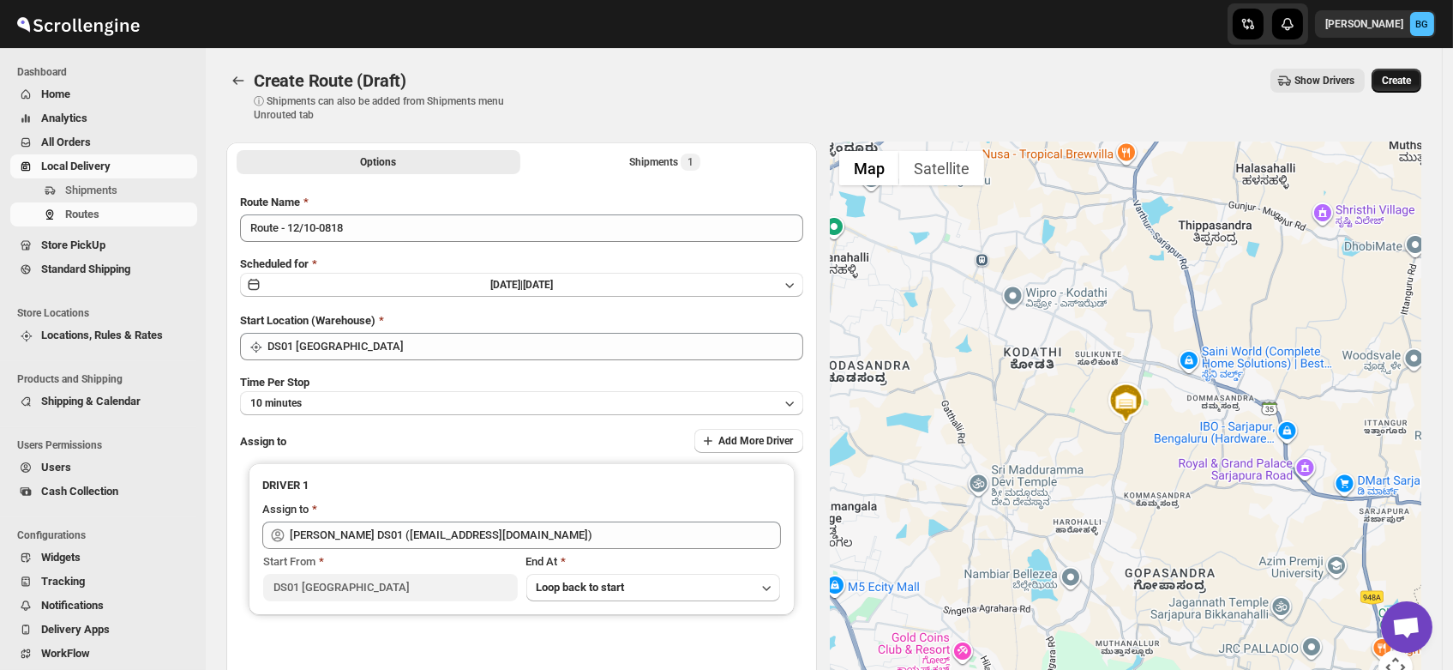
click at [1405, 81] on span "Create" at bounding box center [1396, 81] width 29 height 14
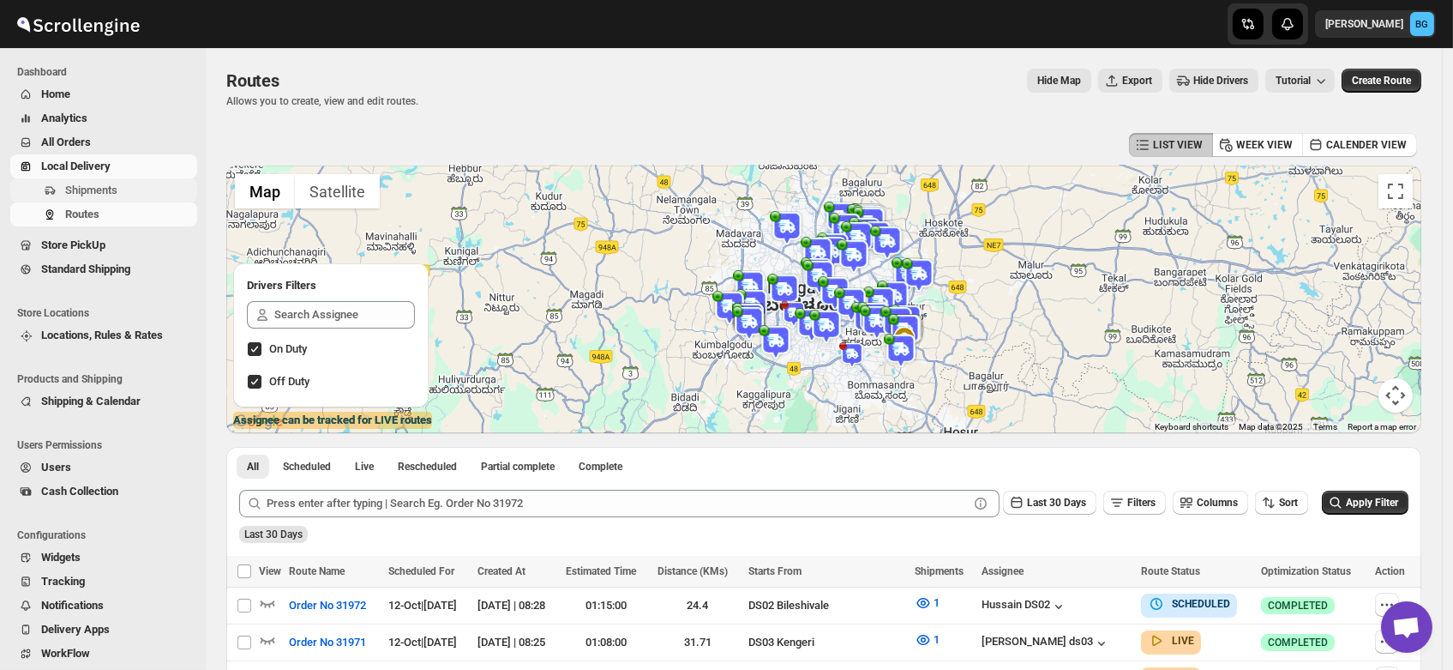
click at [89, 196] on span "Shipments" at bounding box center [91, 189] width 52 height 13
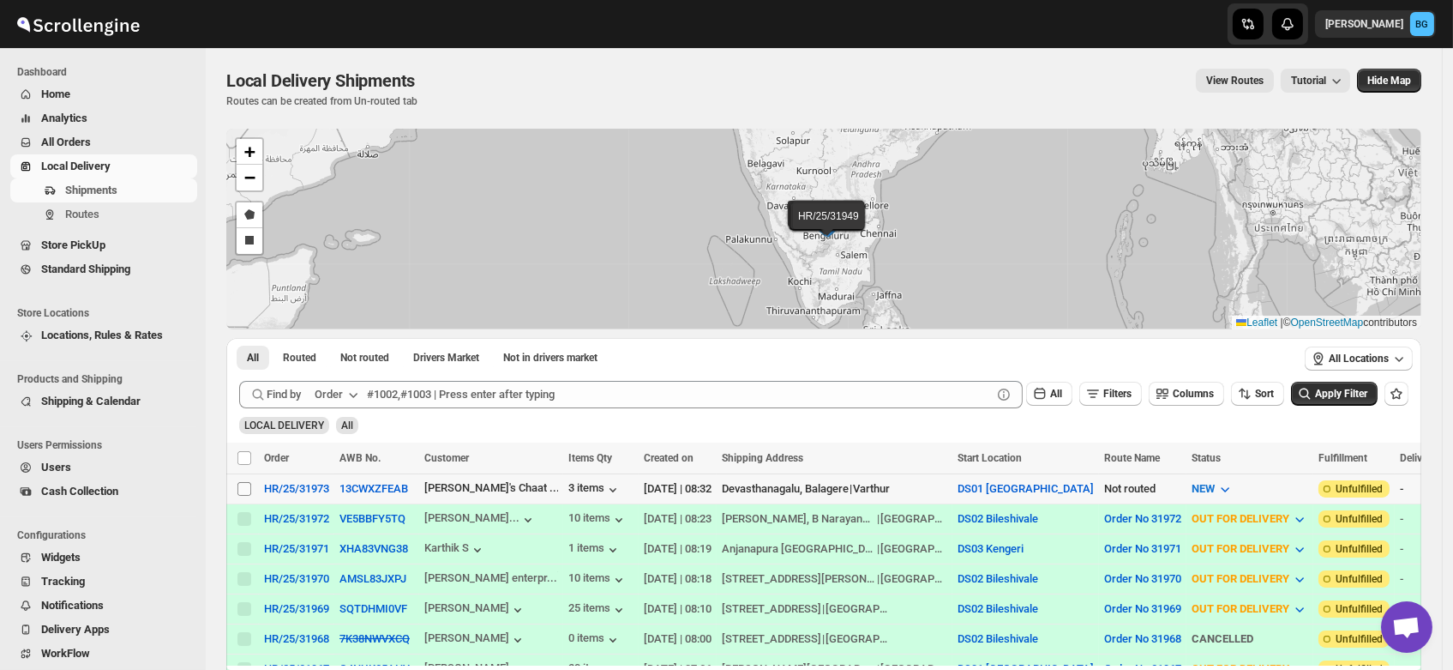
click at [243, 488] on input "Select shipment" at bounding box center [244, 489] width 14 height 14
checkbox input "true"
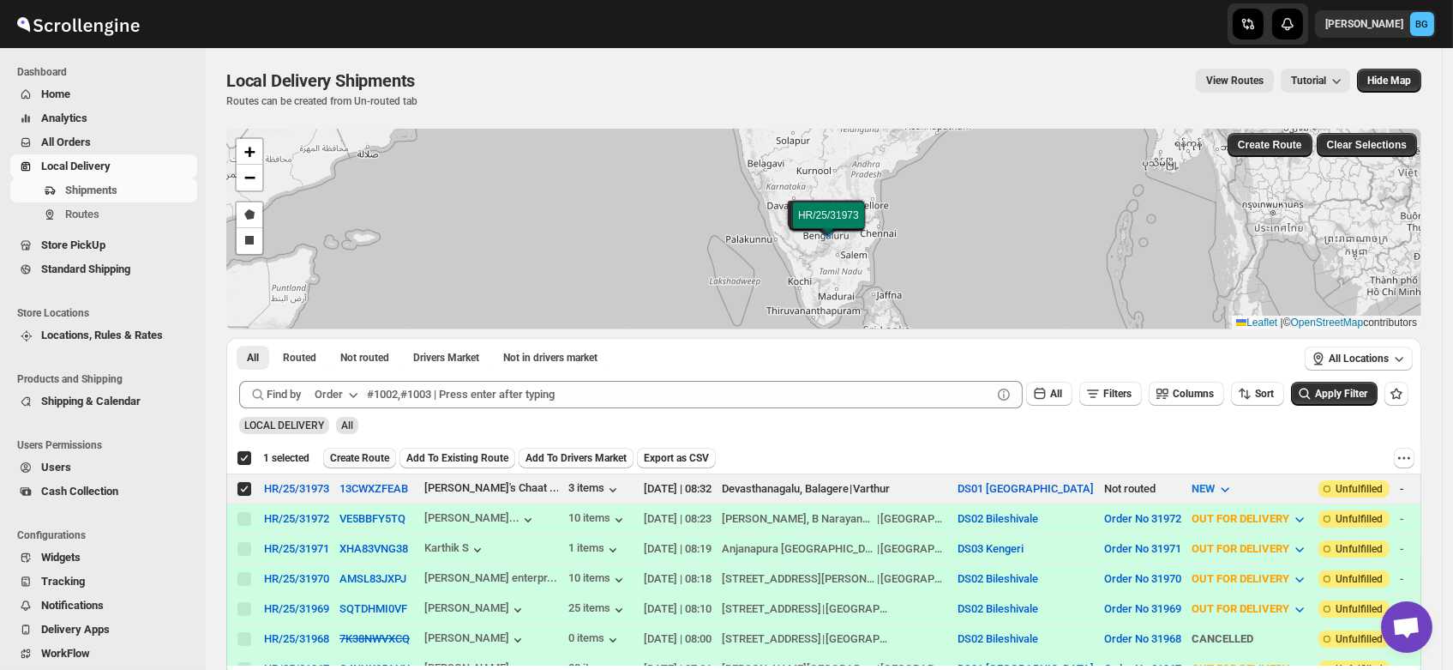
click at [345, 449] on button "Create Route" at bounding box center [359, 457] width 73 height 21
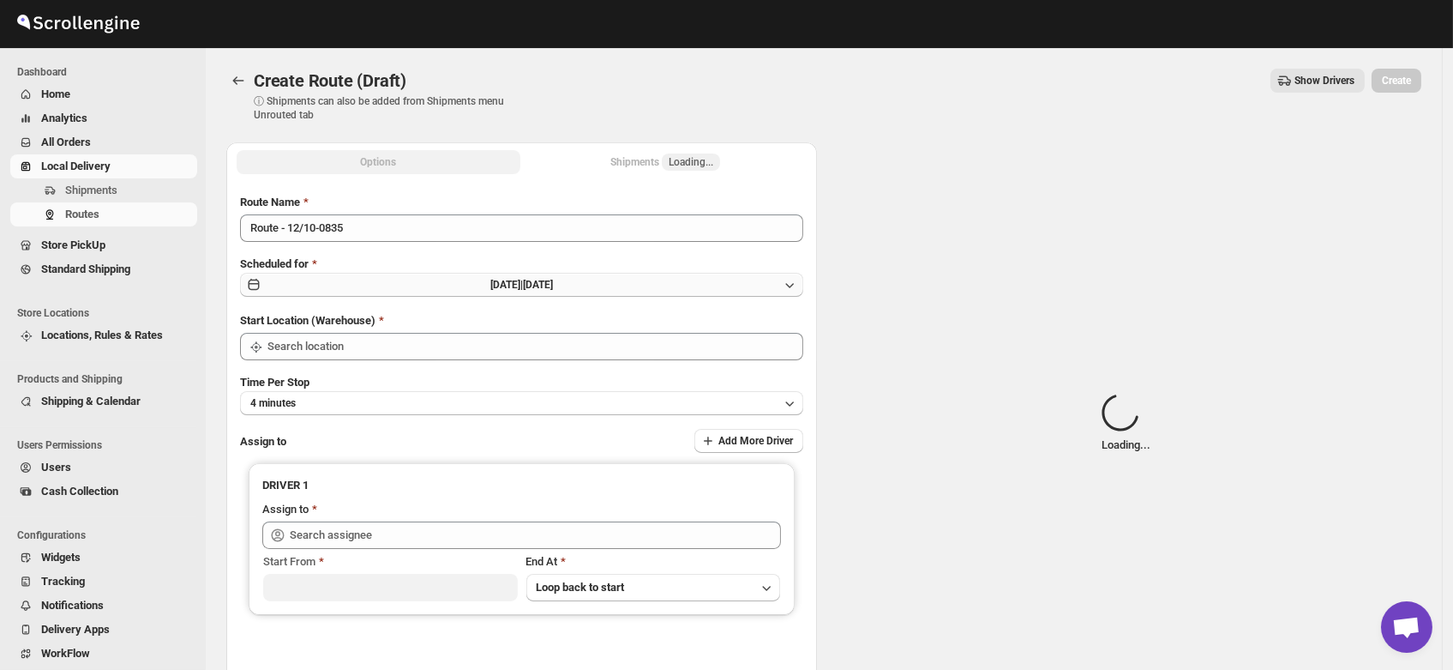
type input "DS01 [GEOGRAPHIC_DATA]"
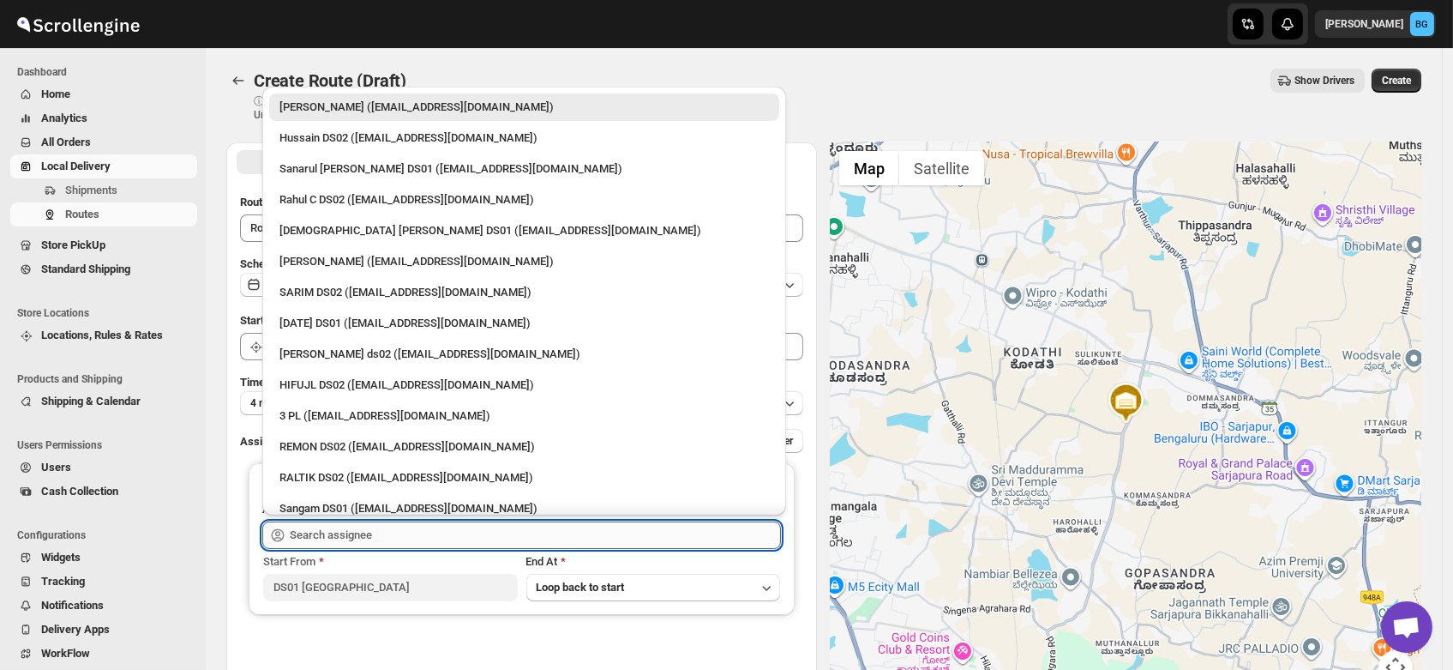
click at [371, 537] on input "text" at bounding box center [535, 534] width 491 height 27
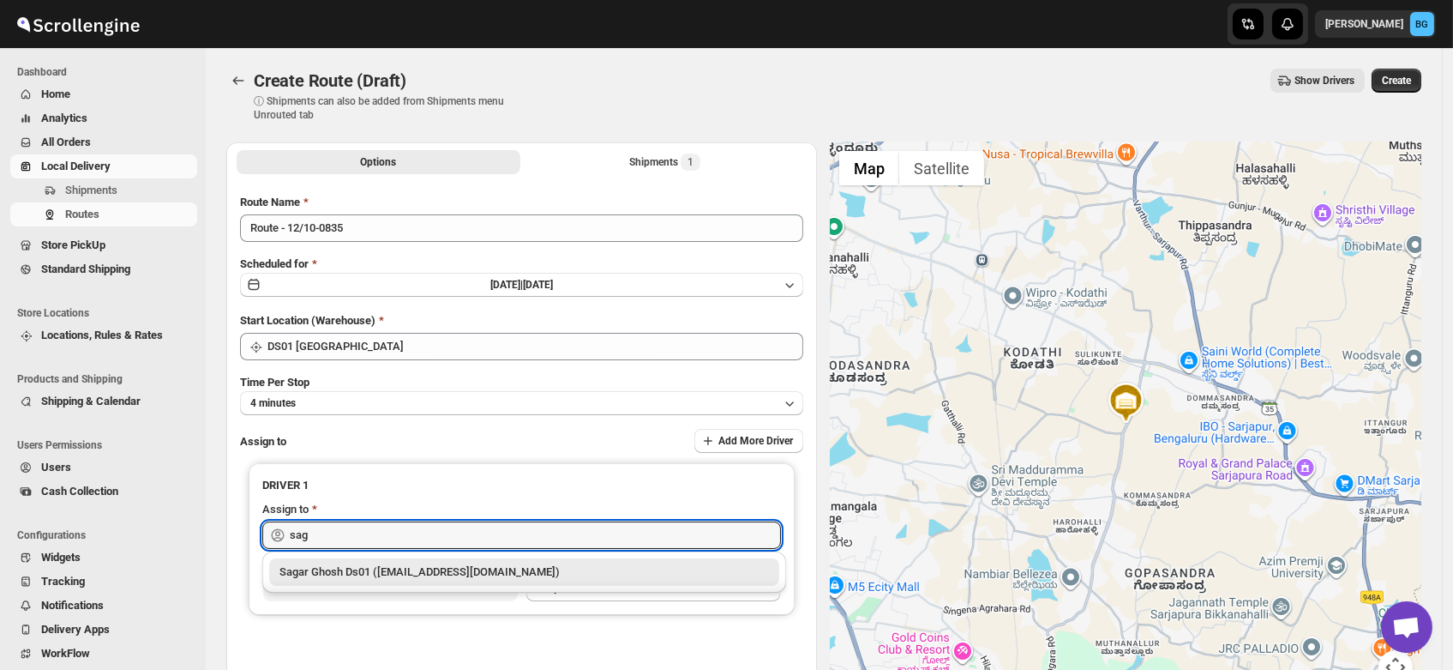
click at [343, 574] on div "Sagar Ghosh Ds01 ([EMAIL_ADDRESS][DOMAIN_NAME])" at bounding box center [524, 571] width 490 height 17
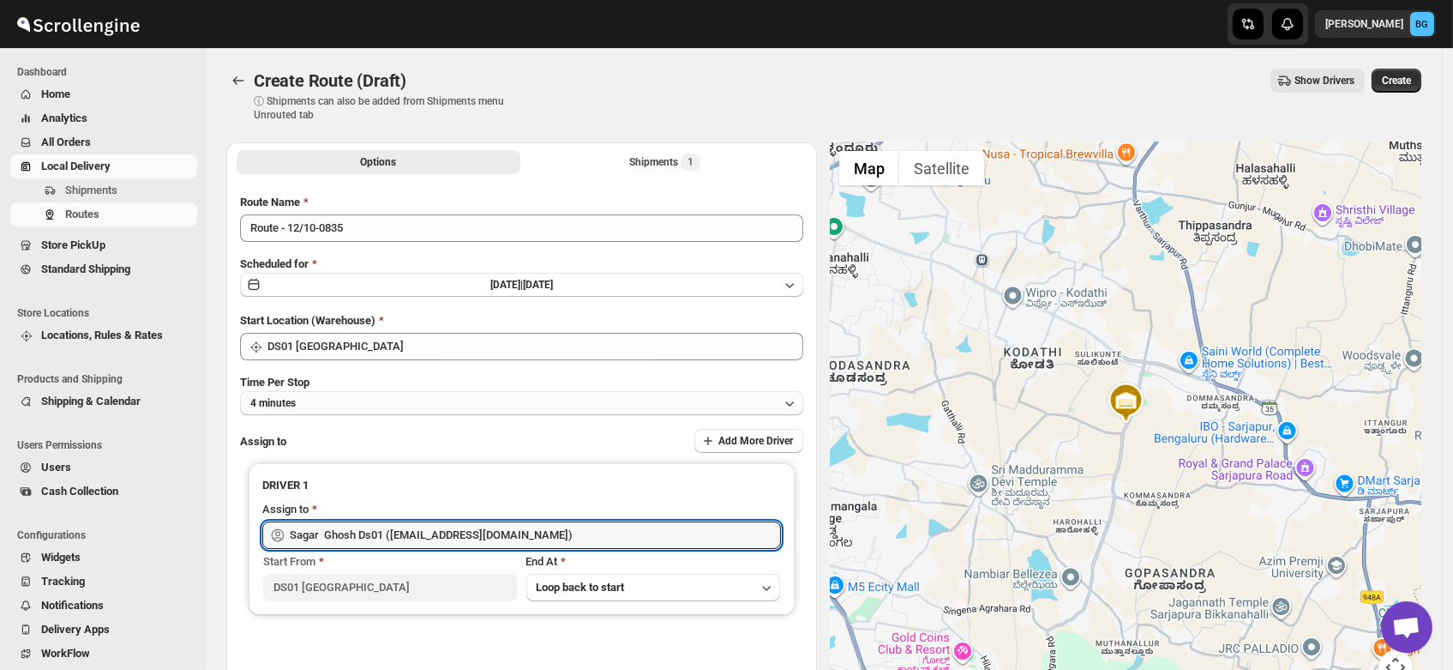
type input "Sagar Ghosh Ds01 ([EMAIL_ADDRESS][DOMAIN_NAME])"
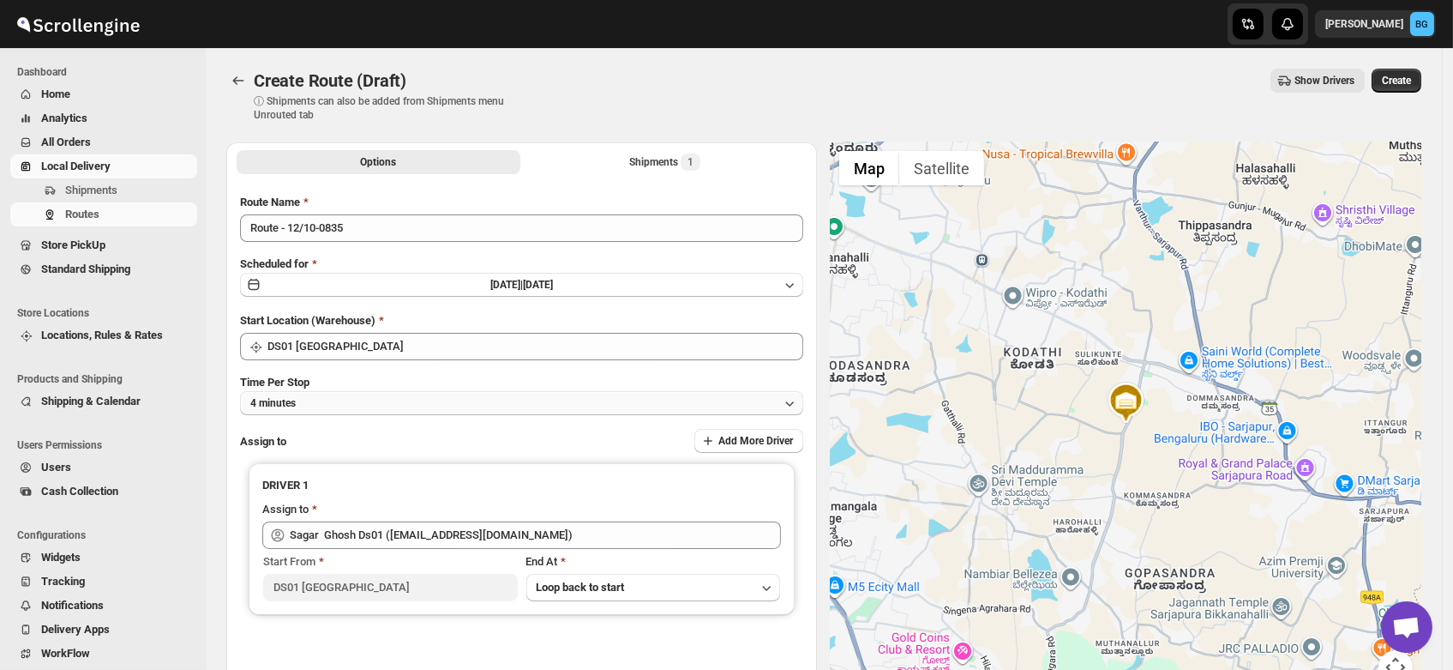
click at [304, 407] on button "4 minutes" at bounding box center [521, 403] width 563 height 24
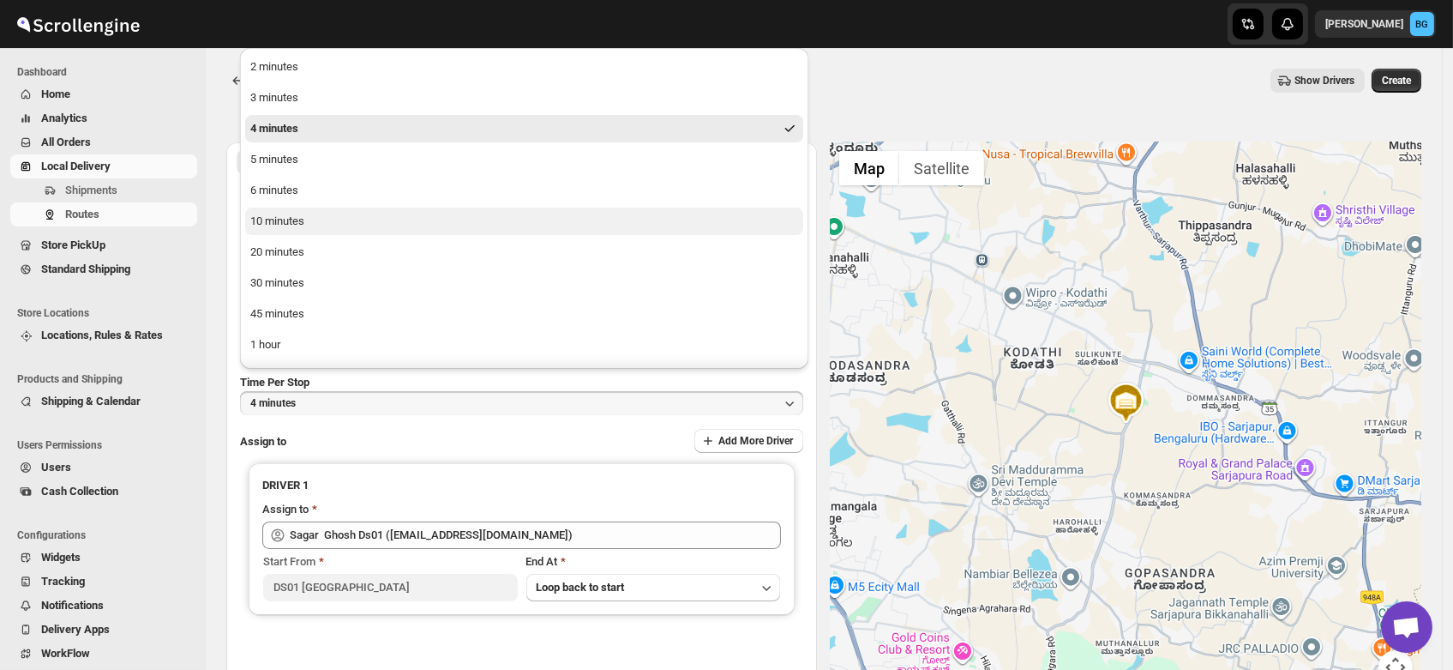
click at [279, 217] on div "10 minutes" at bounding box center [277, 221] width 54 height 17
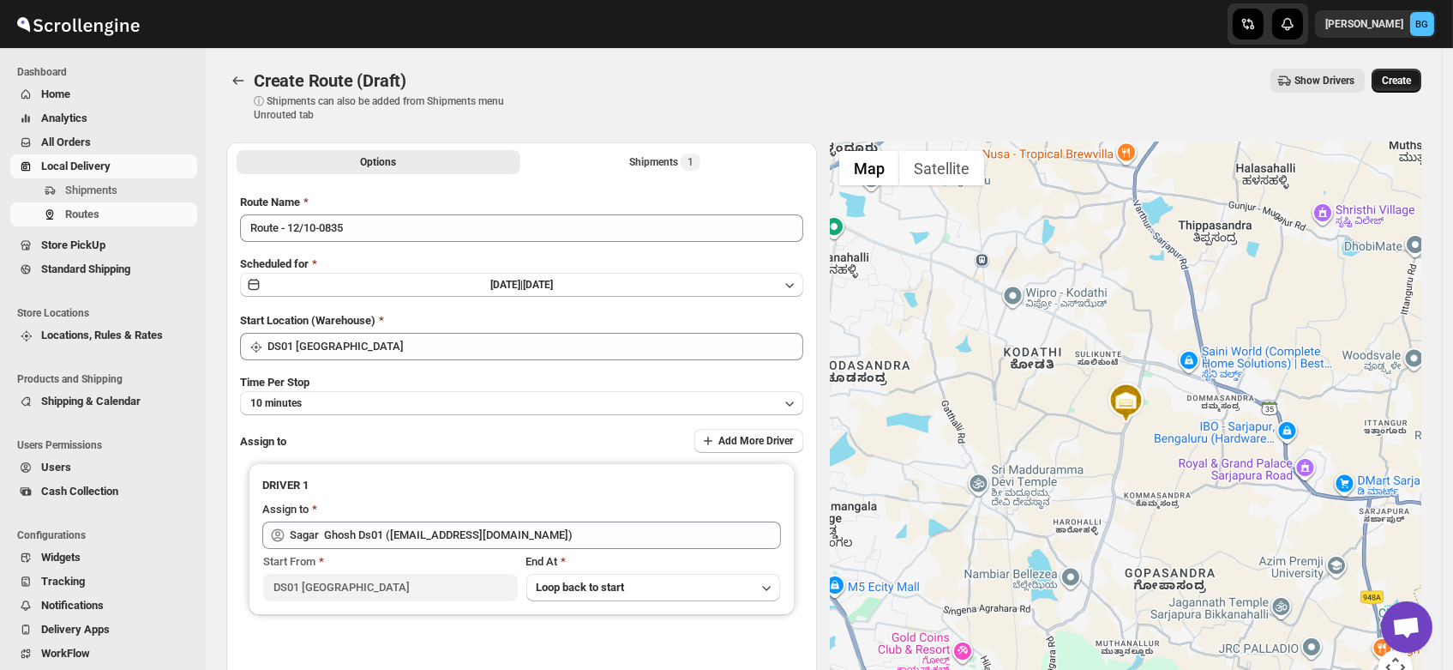
click at [1391, 83] on span "Create" at bounding box center [1396, 81] width 29 height 14
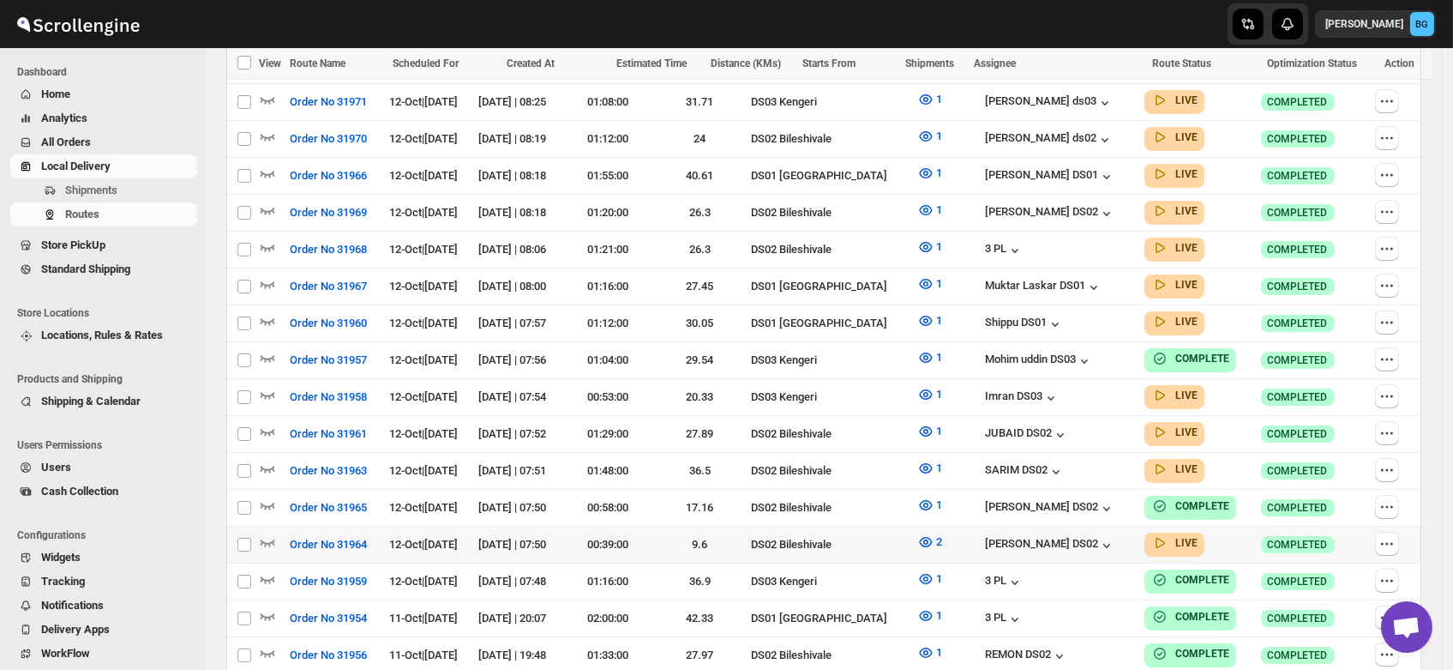
scroll to position [575, 0]
